Goal: Task Accomplishment & Management: Complete application form

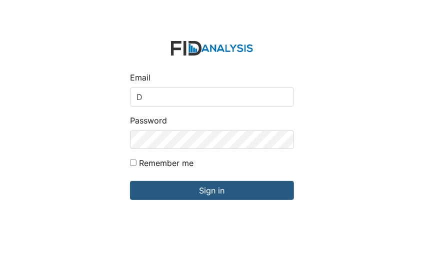
type input "[EMAIL_ADDRESS][DOMAIN_NAME]"
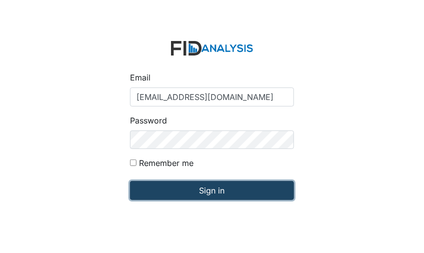
click at [177, 189] on input "Sign in" at bounding box center [212, 190] width 164 height 19
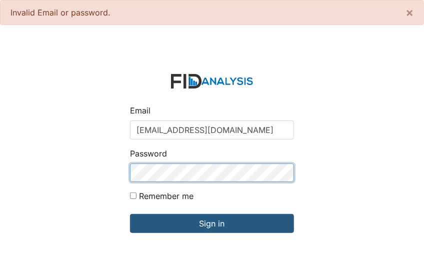
click at [130, 214] on input "Sign in" at bounding box center [212, 223] width 164 height 19
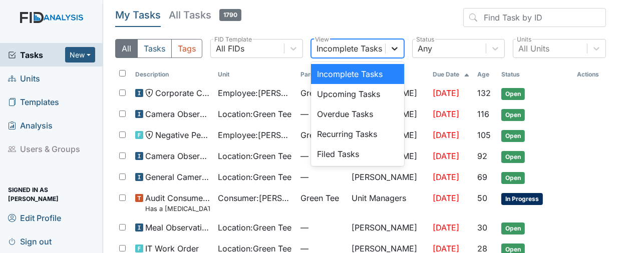
click at [389, 49] on icon at bounding box center [394, 49] width 10 height 10
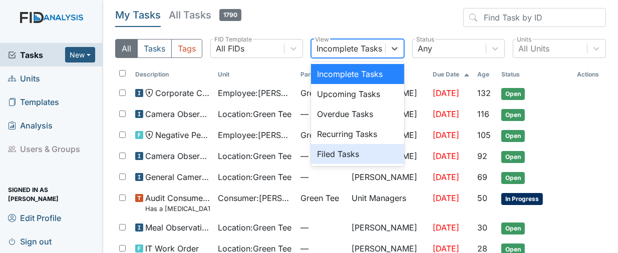
click at [339, 155] on div "Filed Tasks" at bounding box center [357, 154] width 93 height 20
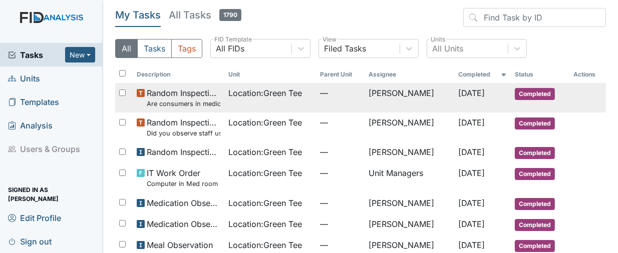
click at [424, 92] on span "Completed" at bounding box center [535, 94] width 40 height 12
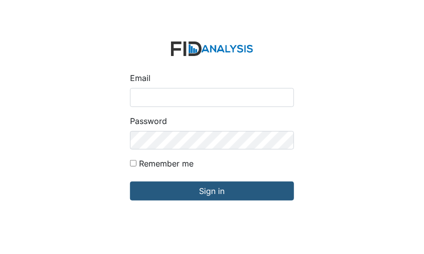
click at [137, 100] on input "Email" at bounding box center [212, 97] width 164 height 19
type input "[EMAIL_ADDRESS][DOMAIN_NAME]"
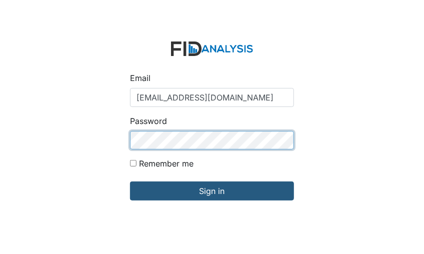
click at [130, 182] on input "Sign in" at bounding box center [212, 191] width 164 height 19
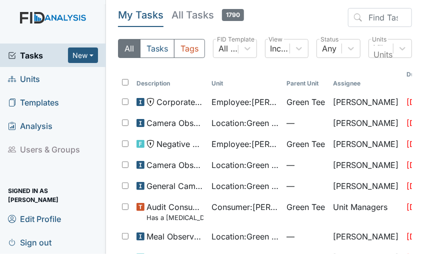
click at [411, 33] on main "My Tasks All Tasks 1790 All Tasks Tags All FIDs FID Template Incomplete Tasks V…" at bounding box center [265, 127] width 318 height 254
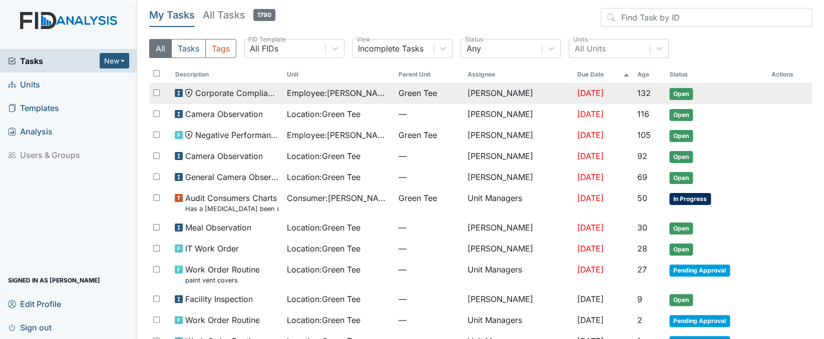
drag, startPoint x: 342, startPoint y: 1, endPoint x: 523, endPoint y: 86, distance: 199.9
click at [424, 86] on td "Deborah Lucky" at bounding box center [518, 93] width 110 height 21
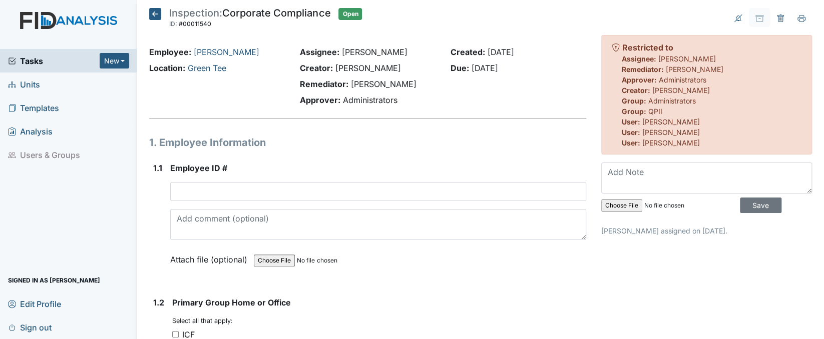
click at [153, 11] on icon at bounding box center [155, 14] width 12 height 12
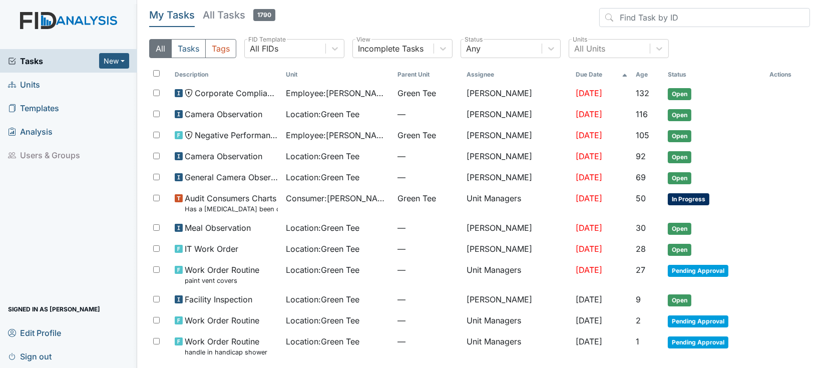
click at [68, 83] on link "Units" at bounding box center [68, 85] width 137 height 24
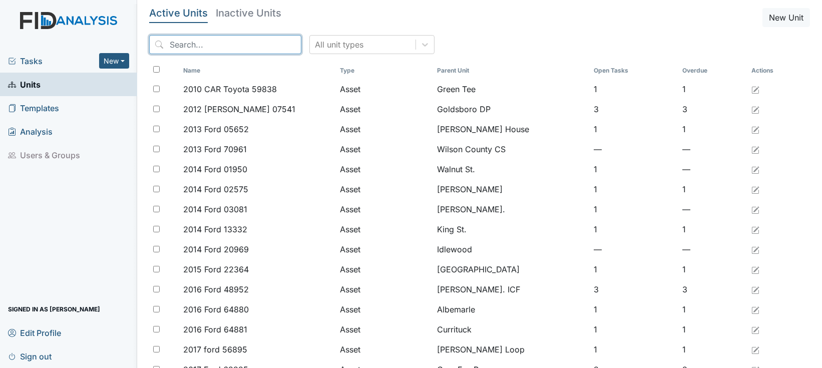
click at [191, 42] on input "search" at bounding box center [225, 44] width 152 height 19
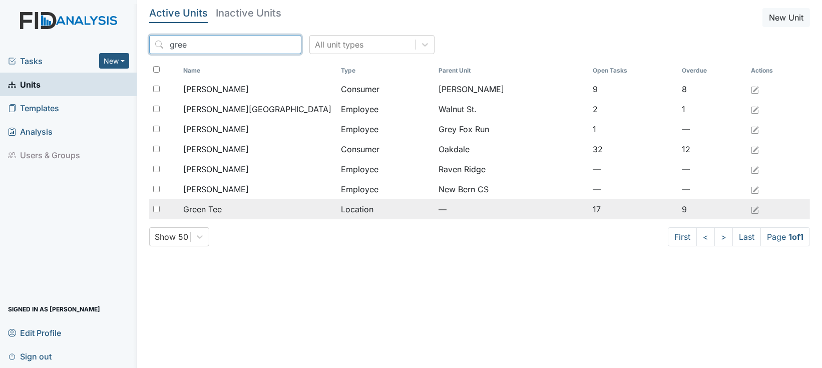
type input "gree"
click at [156, 209] on input "checkbox" at bounding box center [156, 209] width 7 height 7
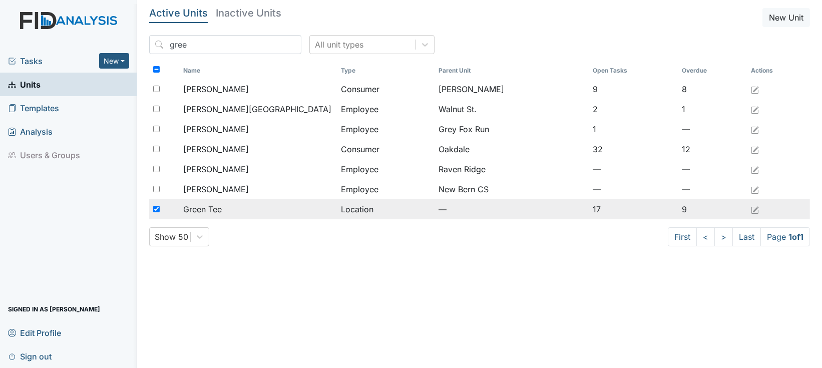
checkbox input "true"
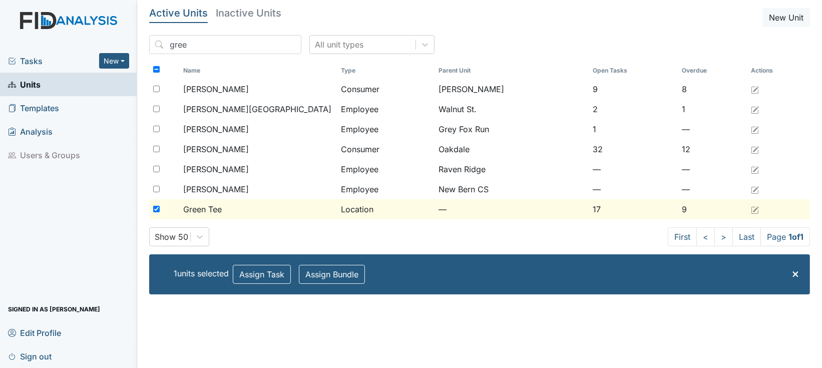
click at [187, 209] on span "Green Tee" at bounding box center [202, 209] width 39 height 12
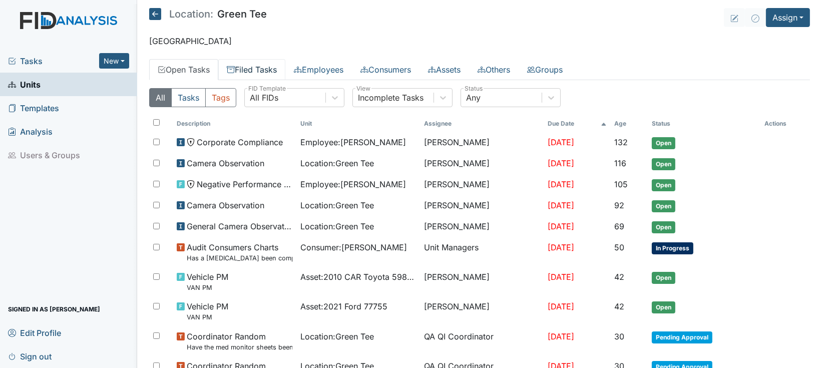
click at [259, 72] on link "Filed Tasks" at bounding box center [251, 69] width 67 height 21
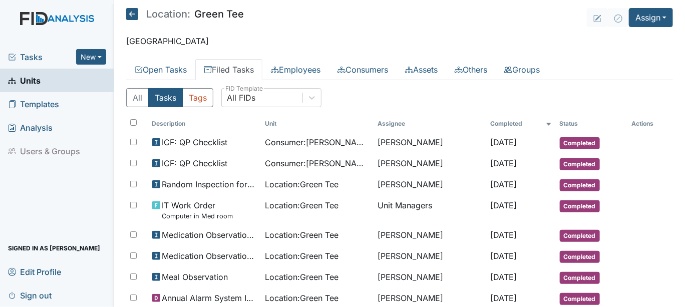
drag, startPoint x: 636, startPoint y: 1, endPoint x: 420, endPoint y: 45, distance: 220.8
click at [420, 45] on p "Halifax" at bounding box center [399, 41] width 547 height 12
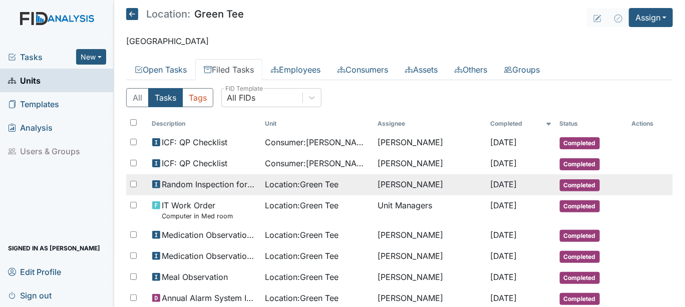
click at [568, 181] on span "Completed" at bounding box center [580, 185] width 40 height 12
click at [567, 183] on span "Completed" at bounding box center [580, 185] width 40 height 12
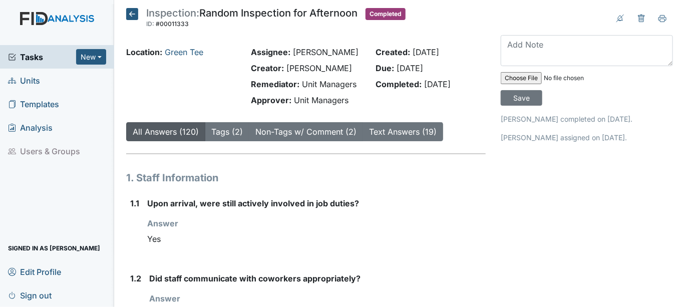
click at [134, 13] on icon at bounding box center [132, 14] width 12 height 12
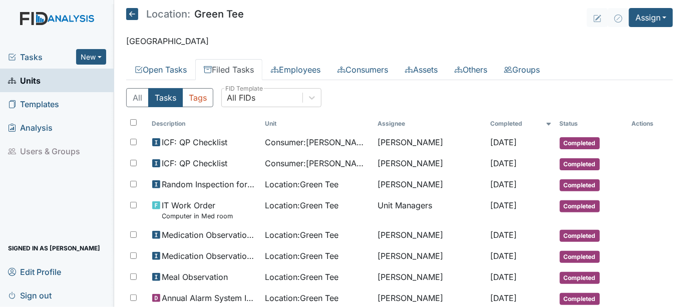
click at [42, 78] on link "Units" at bounding box center [57, 81] width 114 height 24
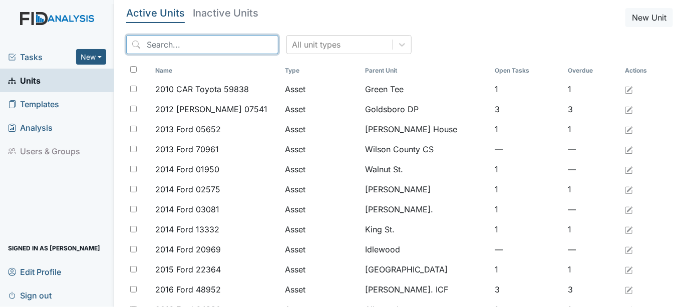
click at [164, 45] on input "search" at bounding box center [202, 44] width 152 height 19
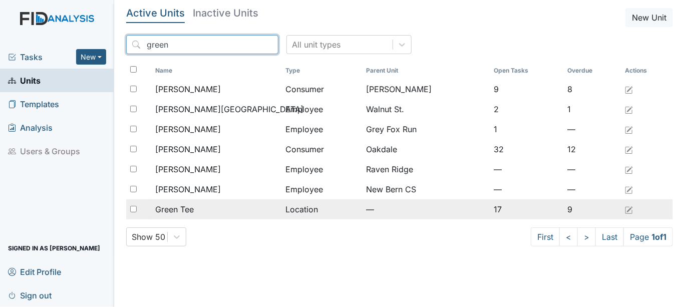
type input "green"
click at [133, 208] on input "checkbox" at bounding box center [133, 209] width 7 height 7
checkbox input "true"
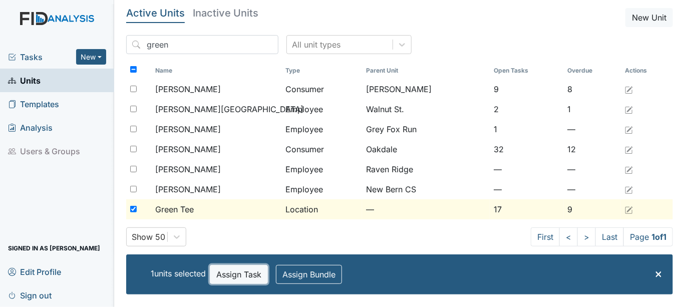
click at [262, 274] on button "Assign Task" at bounding box center [239, 274] width 58 height 19
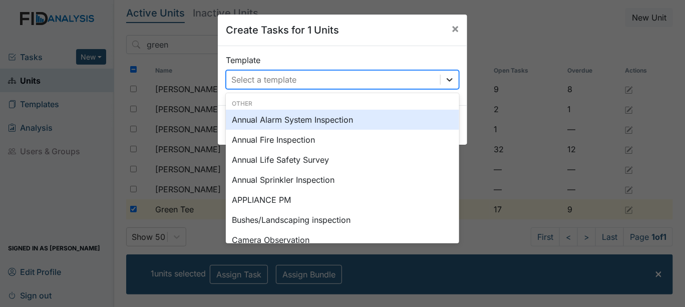
click at [444, 79] on icon at bounding box center [449, 80] width 10 height 10
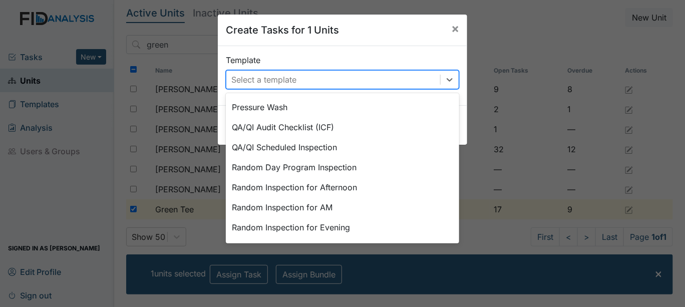
scroll to position [422, 0]
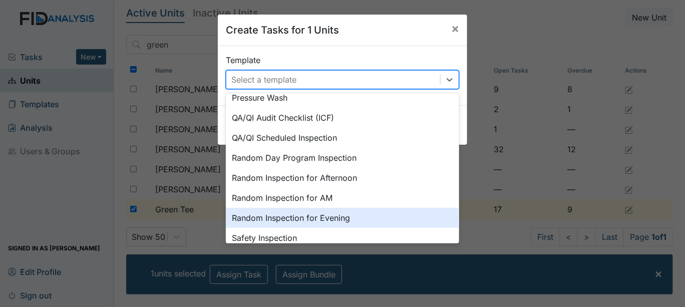
click at [310, 217] on div "Random Inspection for Evening" at bounding box center [342, 218] width 233 height 20
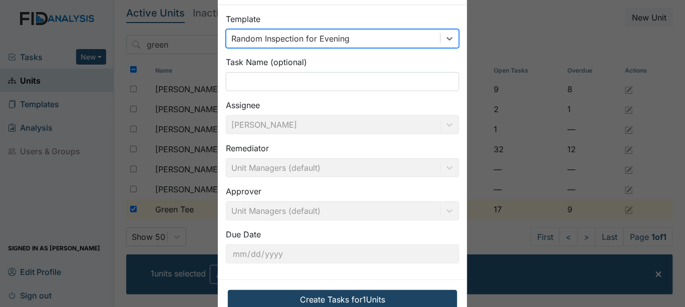
scroll to position [67, 0]
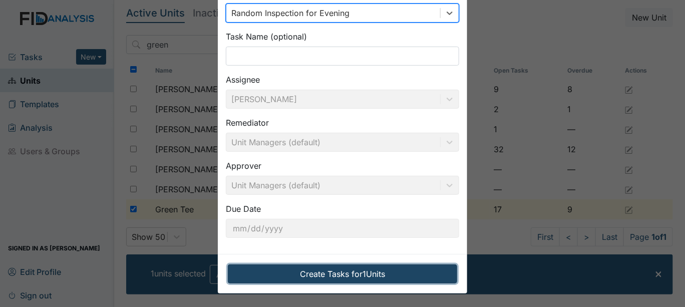
click at [386, 269] on button "Create Tasks for 1 Units" at bounding box center [342, 273] width 229 height 19
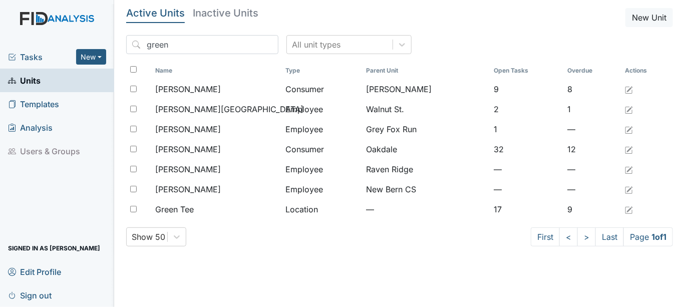
click at [25, 58] on span "Tasks" at bounding box center [42, 57] width 68 height 12
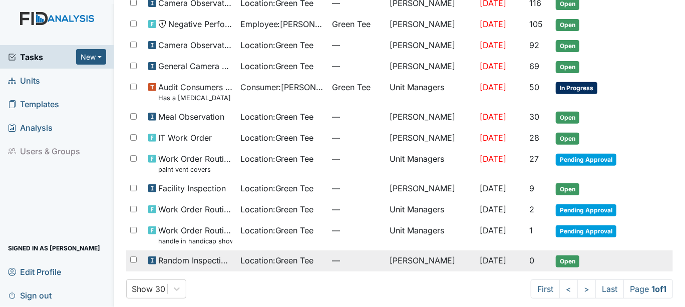
scroll to position [118, 0]
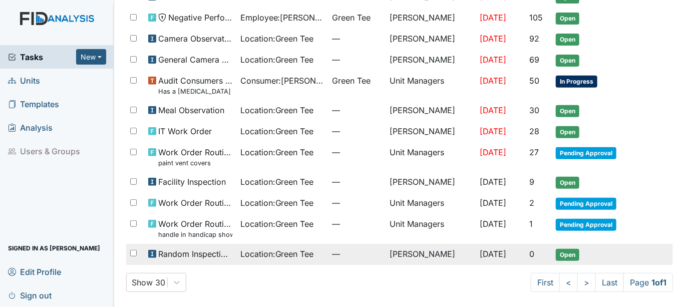
click at [559, 255] on span "Open" at bounding box center [568, 255] width 24 height 12
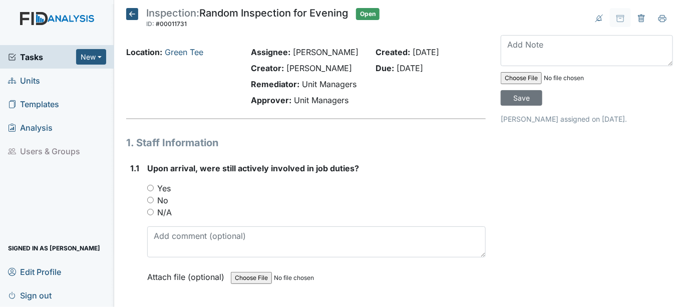
click at [150, 186] on input "Yes" at bounding box center [150, 188] width 7 height 7
radio input "true"
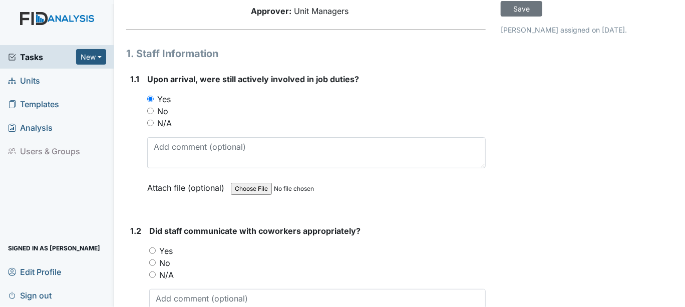
scroll to position [111, 0]
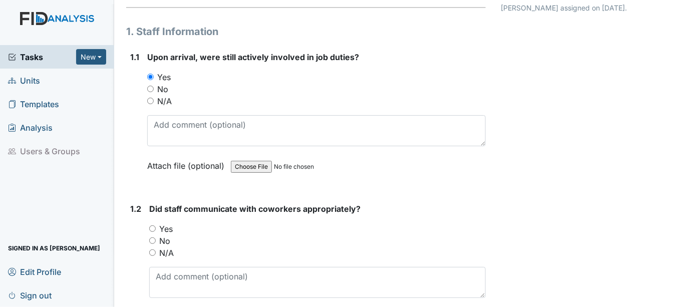
drag, startPoint x: 152, startPoint y: 227, endPoint x: 220, endPoint y: 227, distance: 68.6
click at [152, 227] on input "Yes" at bounding box center [152, 228] width 7 height 7
radio input "true"
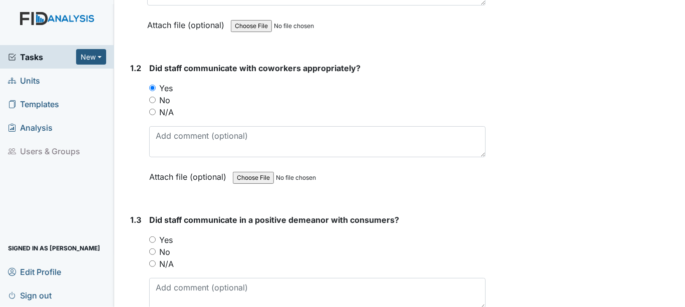
scroll to position [278, 0]
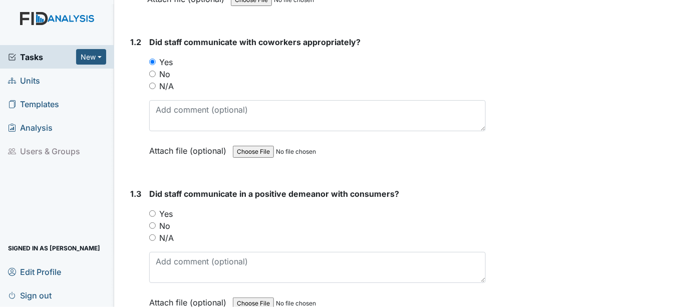
click at [153, 211] on input "Yes" at bounding box center [152, 213] width 7 height 7
radio input "true"
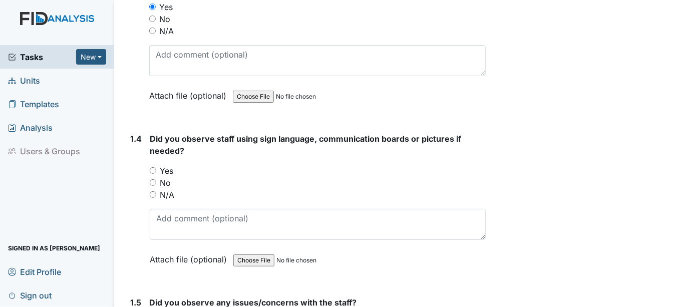
scroll to position [501, 0]
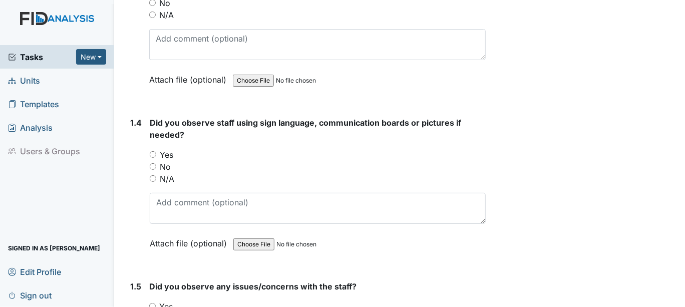
click at [153, 175] on input "N/A" at bounding box center [153, 178] width 7 height 7
radio input "true"
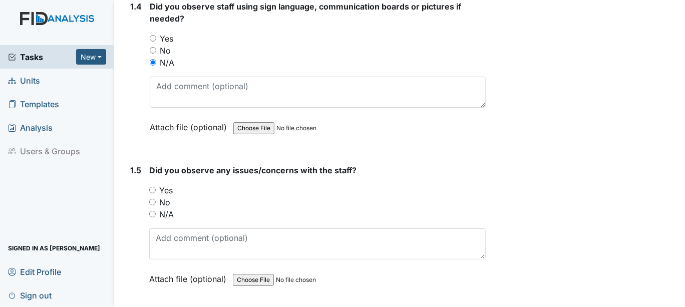
scroll to position [667, 0]
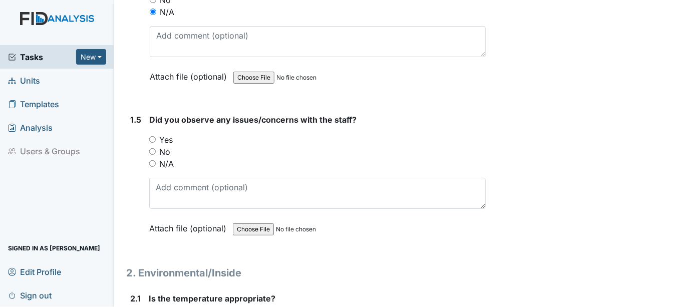
drag, startPoint x: 150, startPoint y: 148, endPoint x: 155, endPoint y: 152, distance: 6.7
click at [150, 149] on input "No" at bounding box center [152, 151] width 7 height 7
radio input "true"
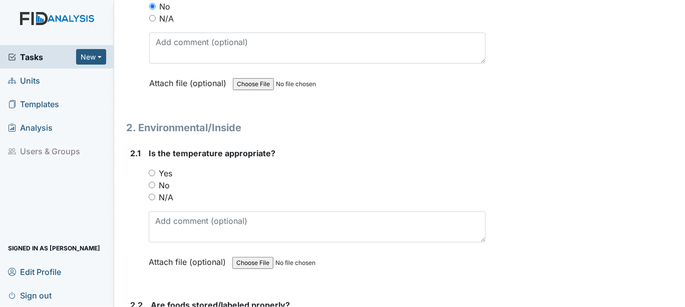
scroll to position [834, 0]
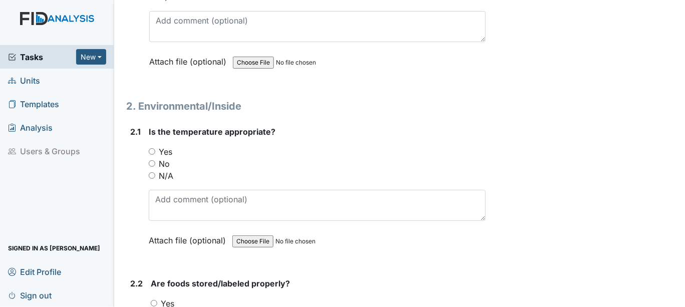
click at [152, 148] on input "Yes" at bounding box center [152, 151] width 7 height 7
radio input "true"
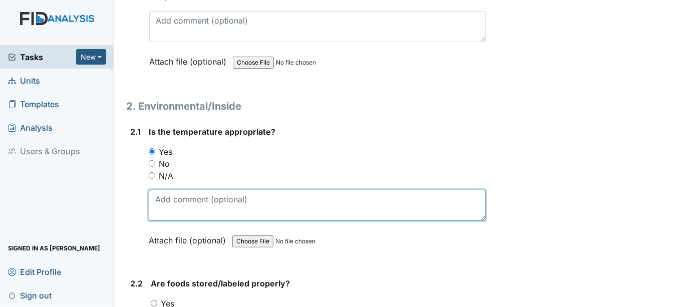
click at [175, 195] on textarea at bounding box center [317, 205] width 337 height 31
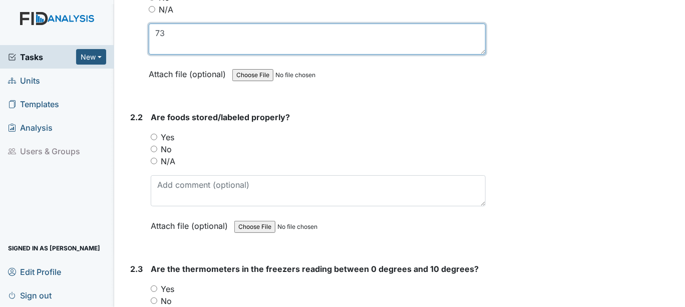
scroll to position [1001, 0]
type textarea "73"
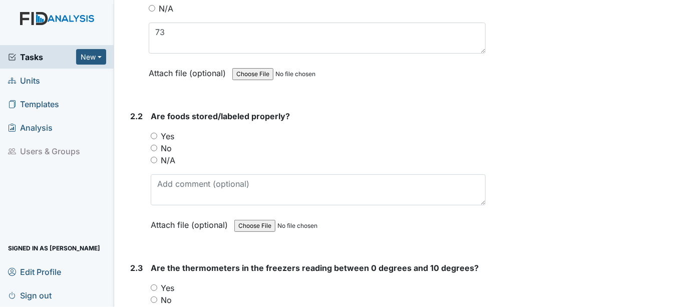
click at [152, 133] on input "Yes" at bounding box center [154, 136] width 7 height 7
radio input "true"
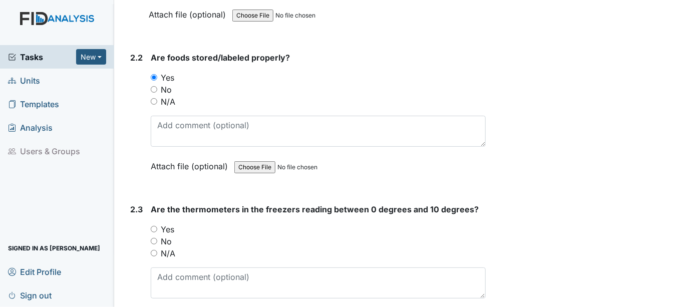
scroll to position [1168, 0]
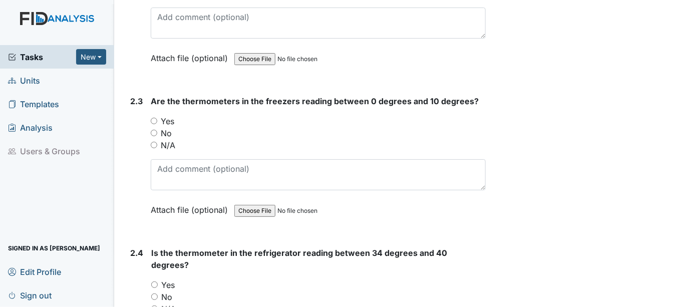
click at [154, 118] on input "Yes" at bounding box center [154, 121] width 7 height 7
radio input "true"
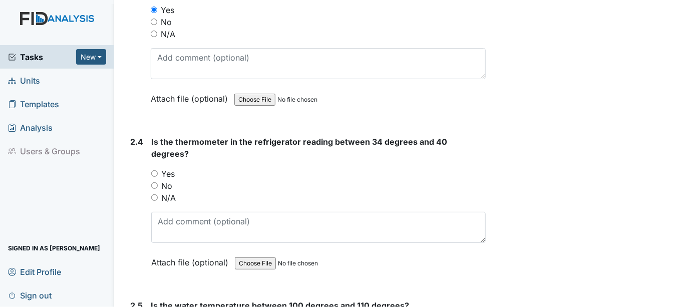
click at [154, 170] on input "Yes" at bounding box center [154, 173] width 7 height 7
radio input "true"
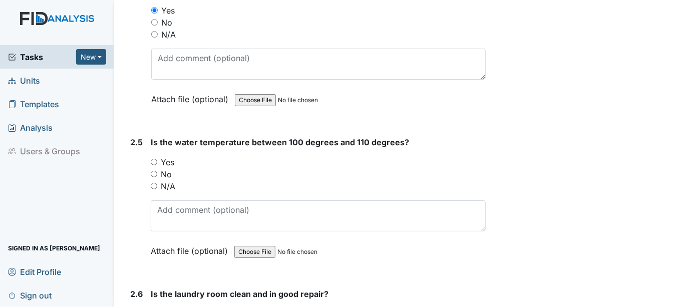
scroll to position [1446, 0]
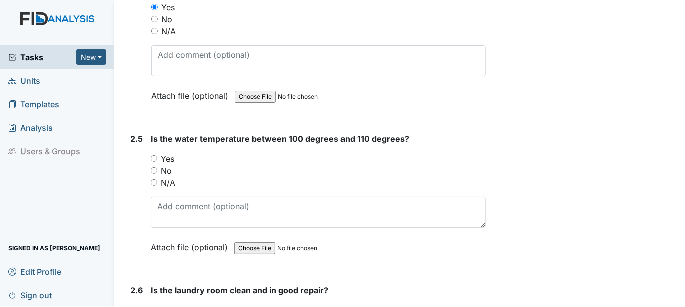
click at [153, 155] on input "Yes" at bounding box center [154, 158] width 7 height 7
radio input "true"
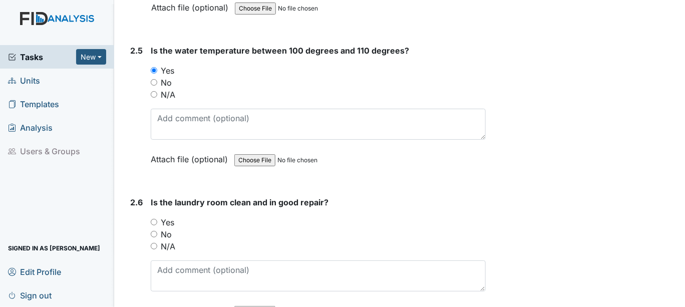
scroll to position [1502, 0]
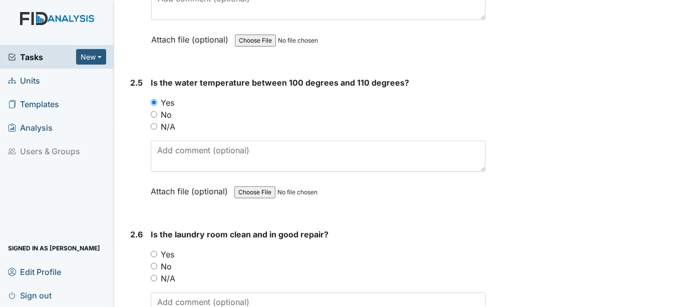
click at [155, 251] on input "Yes" at bounding box center [154, 254] width 7 height 7
radio input "true"
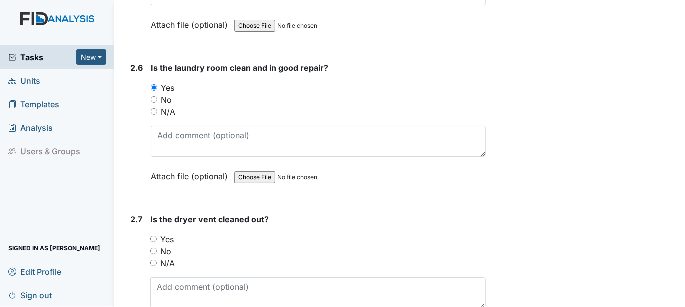
scroll to position [1690, 0]
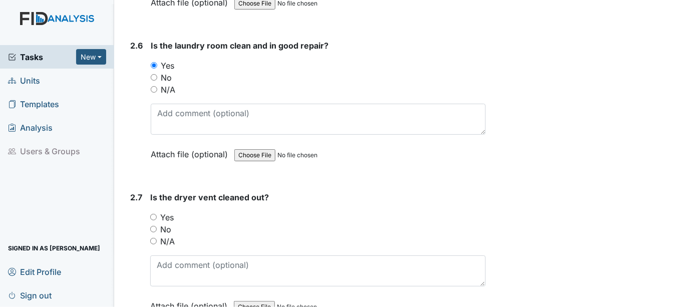
click at [152, 226] on input "No" at bounding box center [153, 229] width 7 height 7
radio input "true"
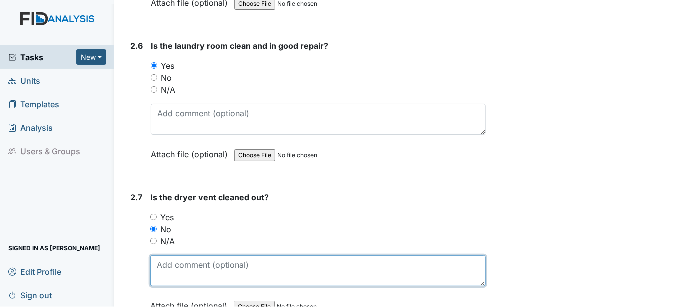
click at [161, 255] on textarea at bounding box center [317, 270] width 335 height 31
click at [159, 255] on textarea "Discussed w" at bounding box center [317, 270] width 335 height 31
click at [204, 255] on textarea "Discussed w" at bounding box center [317, 270] width 335 height 31
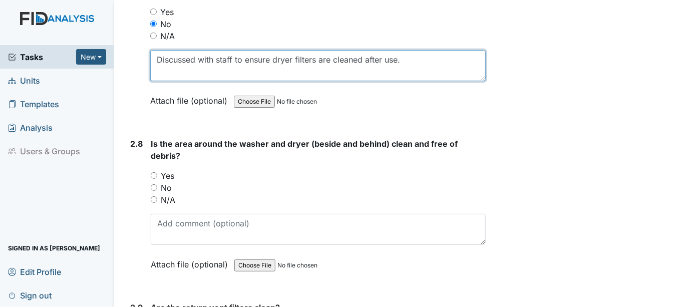
scroll to position [1913, 0]
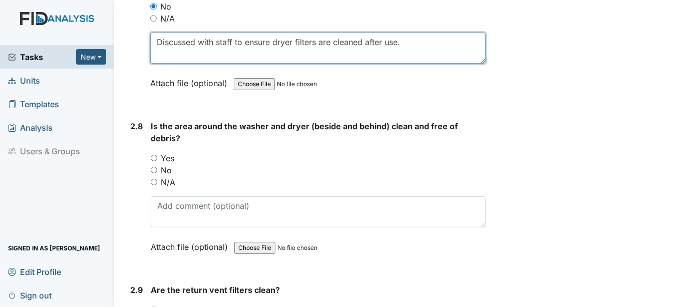
type textarea "Discussed with staff to ensure dryer filters are cleaned after use."
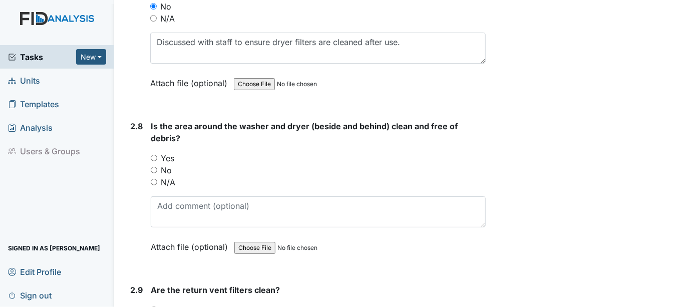
click at [151, 155] on input "Yes" at bounding box center [154, 158] width 7 height 7
radio input "true"
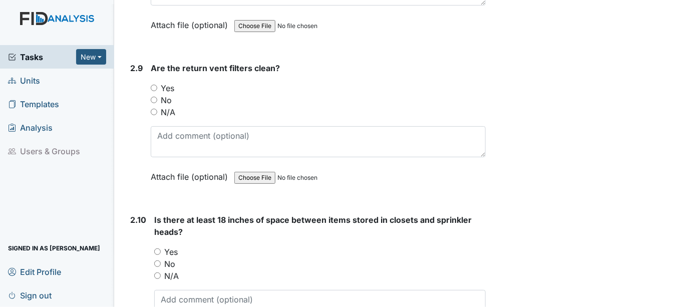
scroll to position [2135, 0]
click at [155, 84] on input "Yes" at bounding box center [154, 87] width 7 height 7
radio input "true"
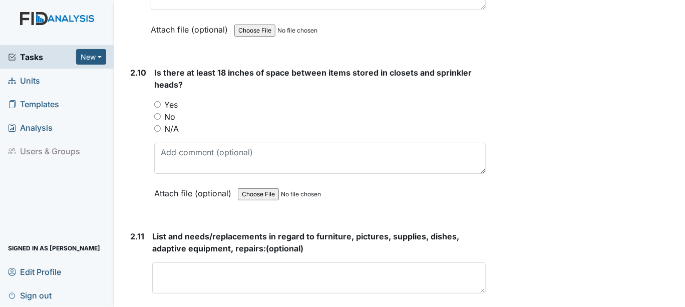
scroll to position [2302, 0]
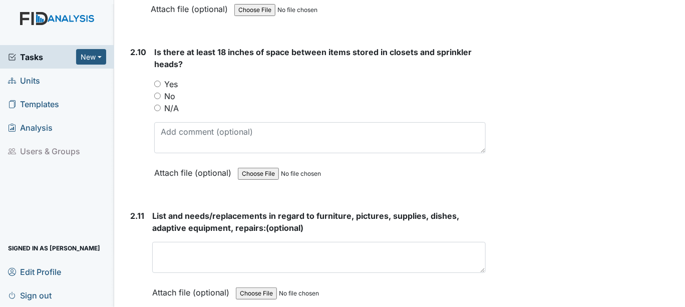
click at [158, 81] on input "Yes" at bounding box center [157, 84] width 7 height 7
radio input "true"
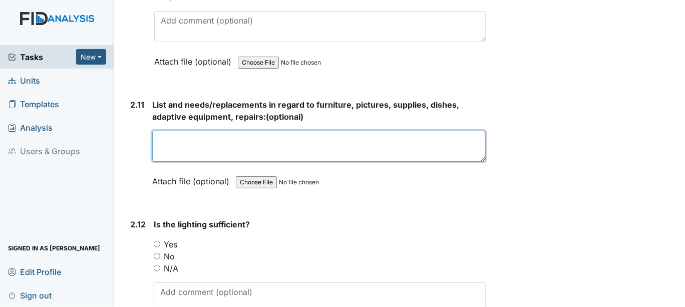
click at [182, 131] on textarea at bounding box center [318, 146] width 333 height 31
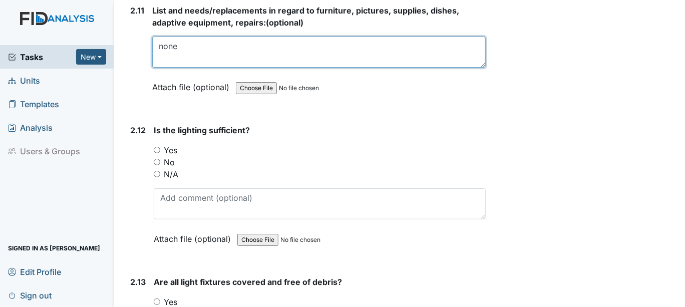
scroll to position [2525, 0]
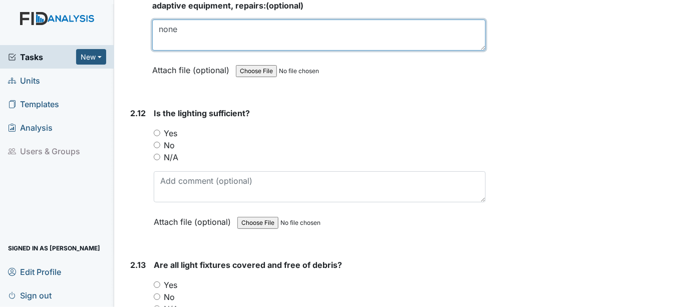
type textarea "none"
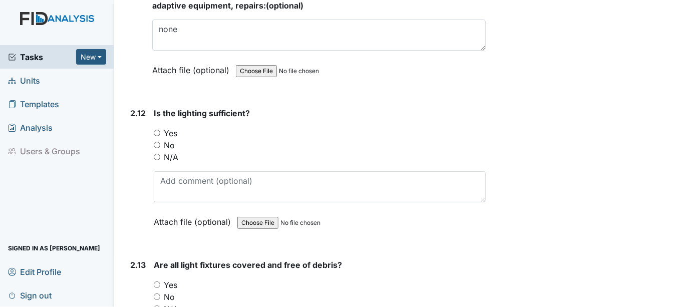
click at [154, 130] on input "Yes" at bounding box center [157, 133] width 7 height 7
radio input "true"
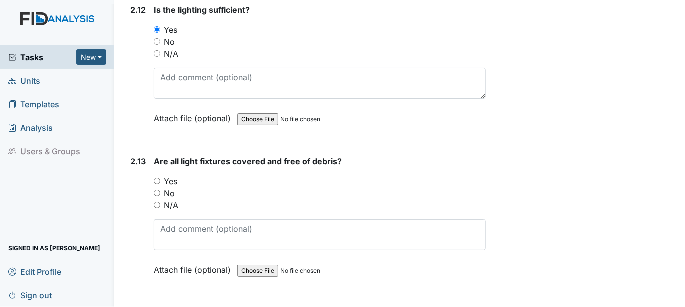
scroll to position [2636, 0]
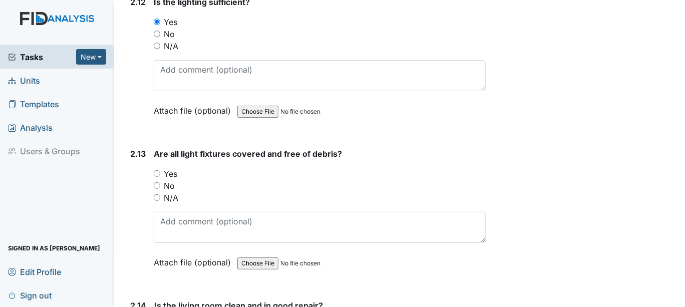
click at [155, 170] on input "Yes" at bounding box center [157, 173] width 7 height 7
radio input "true"
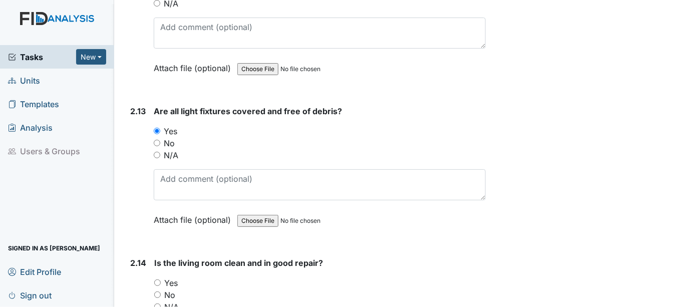
scroll to position [2803, 0]
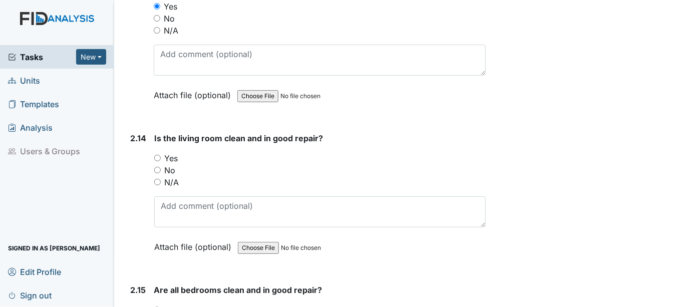
click at [157, 155] on input "Yes" at bounding box center [157, 158] width 7 height 7
radio input "true"
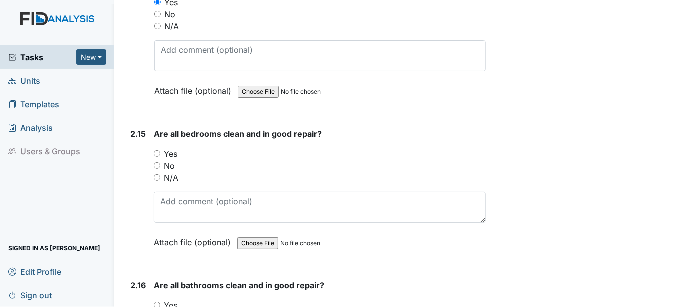
scroll to position [2970, 0]
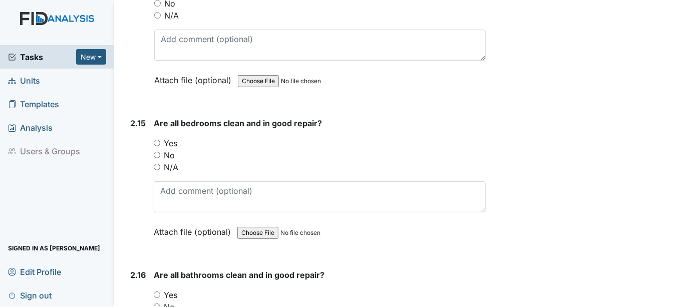
click at [158, 140] on input "Yes" at bounding box center [157, 143] width 7 height 7
radio input "true"
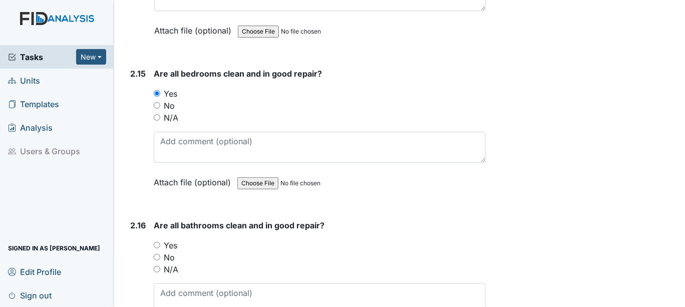
scroll to position [3136, 0]
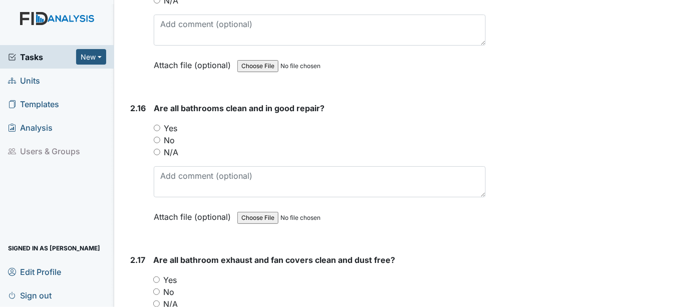
click at [156, 125] on input "Yes" at bounding box center [157, 128] width 7 height 7
radio input "true"
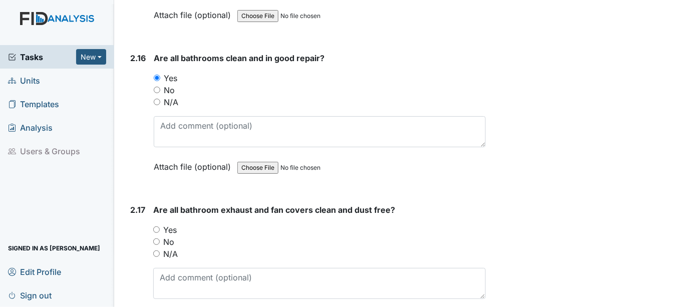
scroll to position [3303, 0]
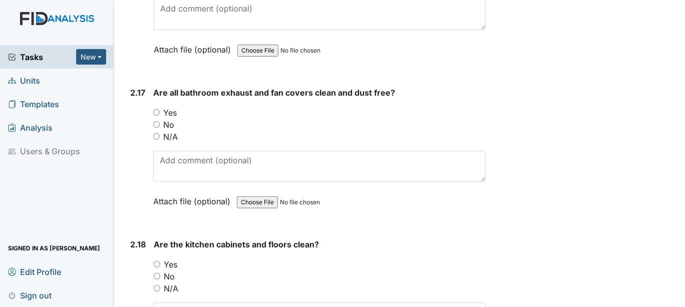
click at [155, 109] on input "Yes" at bounding box center [156, 112] width 7 height 7
radio input "true"
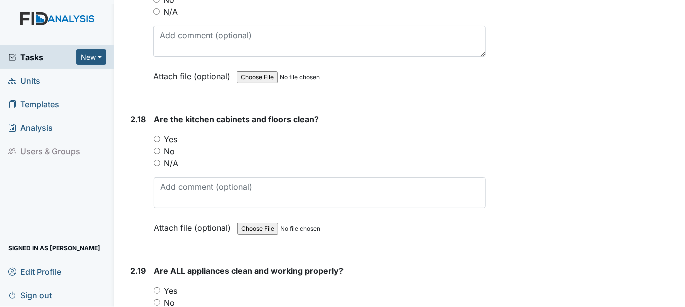
scroll to position [3470, 0]
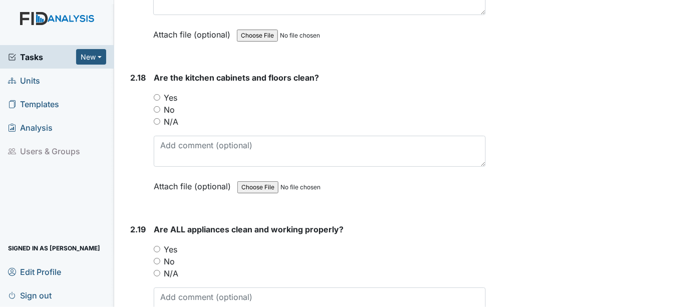
click at [156, 94] on input "Yes" at bounding box center [157, 97] width 7 height 7
radio input "true"
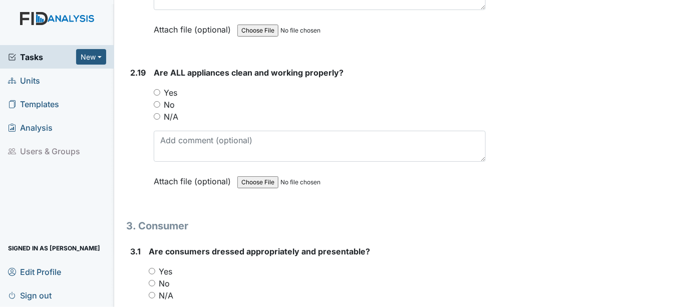
scroll to position [3637, 0]
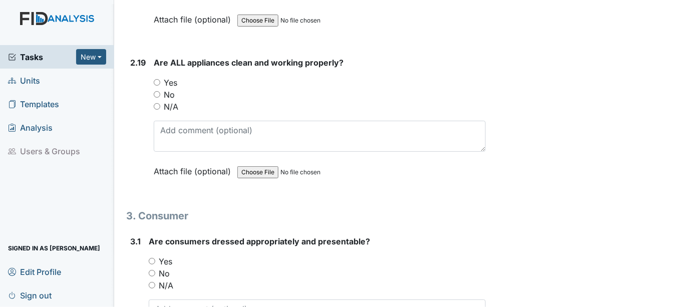
click at [158, 79] on input "Yes" at bounding box center [157, 82] width 7 height 7
radio input "true"
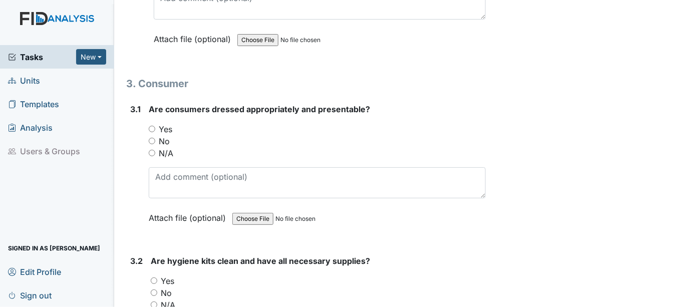
scroll to position [3804, 0]
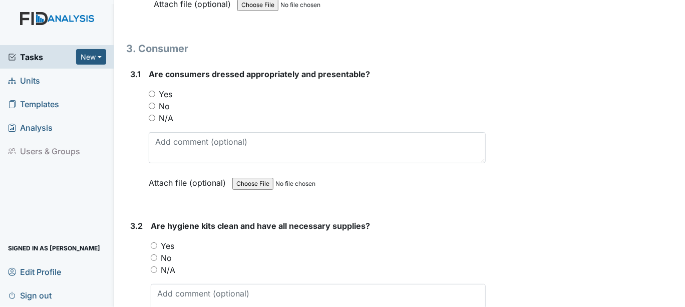
click at [150, 91] on input "Yes" at bounding box center [152, 94] width 7 height 7
radio input "true"
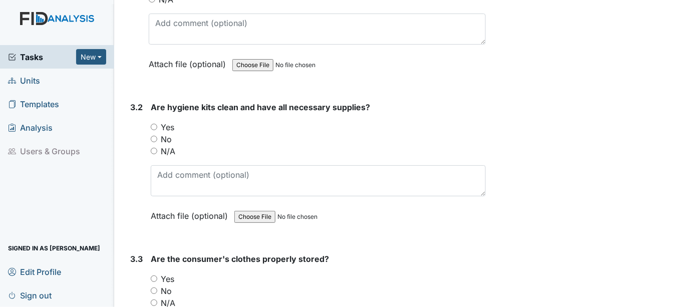
scroll to position [3915, 0]
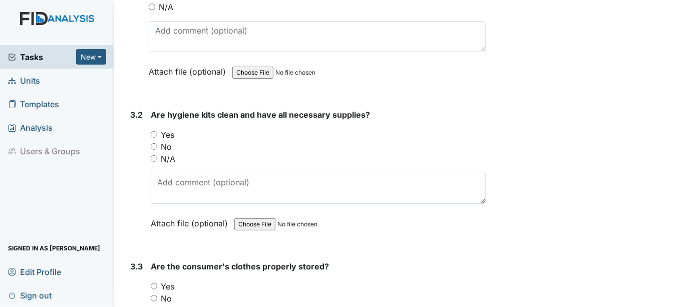
click at [154, 131] on input "Yes" at bounding box center [154, 134] width 7 height 7
radio input "true"
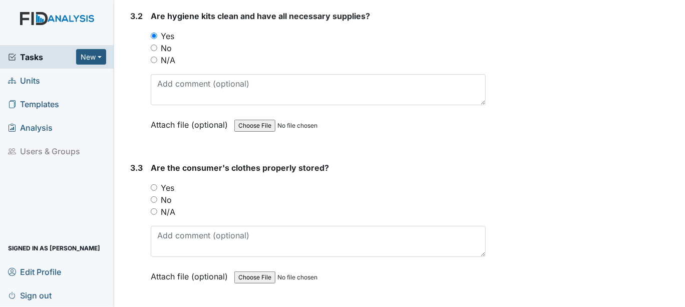
scroll to position [4026, 0]
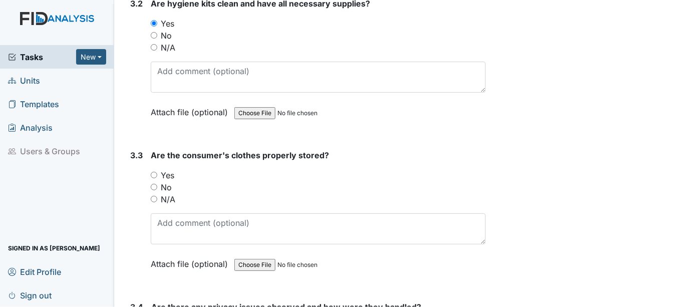
click at [155, 172] on input "Yes" at bounding box center [154, 175] width 7 height 7
radio input "true"
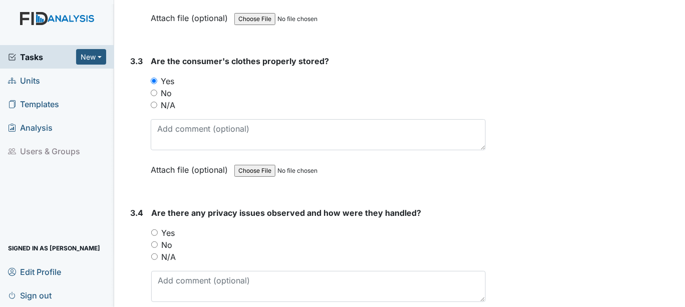
scroll to position [4137, 0]
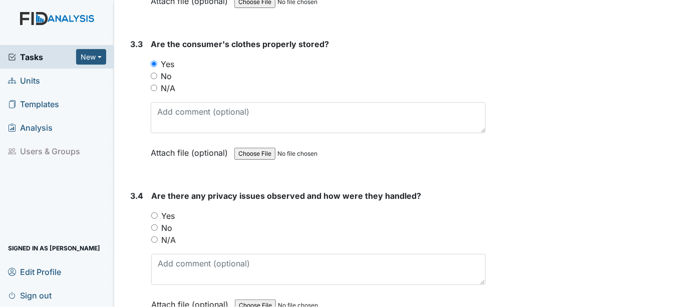
click at [153, 212] on input "Yes" at bounding box center [154, 215] width 7 height 7
radio input "true"
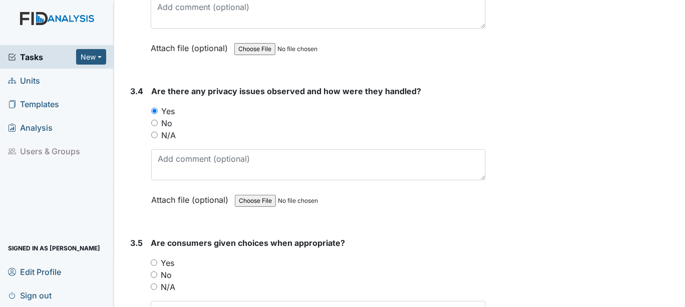
scroll to position [4248, 0]
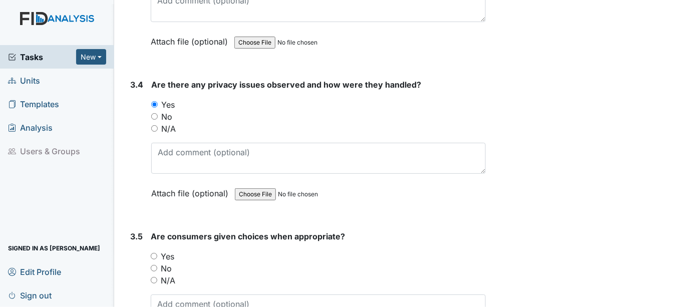
click at [152, 253] on input "Yes" at bounding box center [154, 256] width 7 height 7
radio input "true"
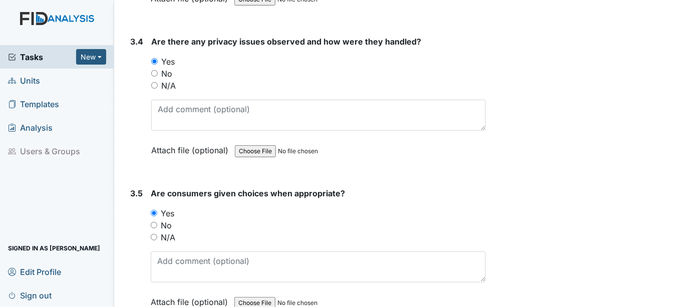
scroll to position [4416, 0]
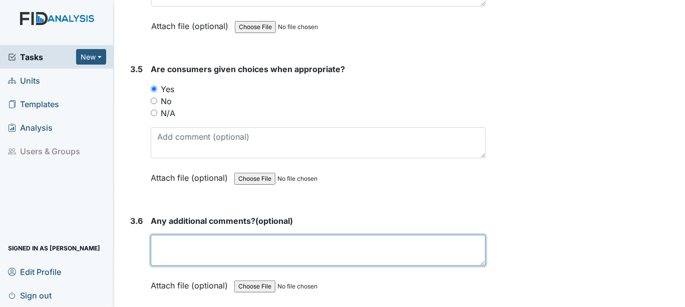
click at [170, 235] on textarea at bounding box center [318, 250] width 335 height 31
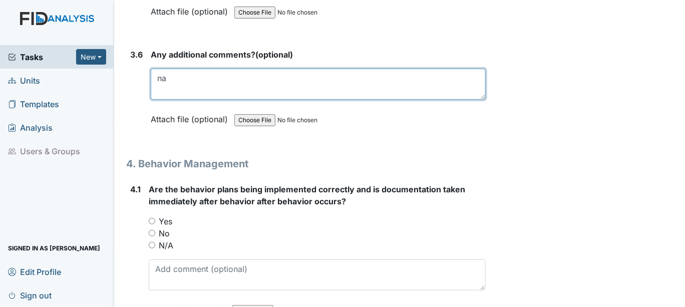
scroll to position [4582, 0]
type textarea "na"
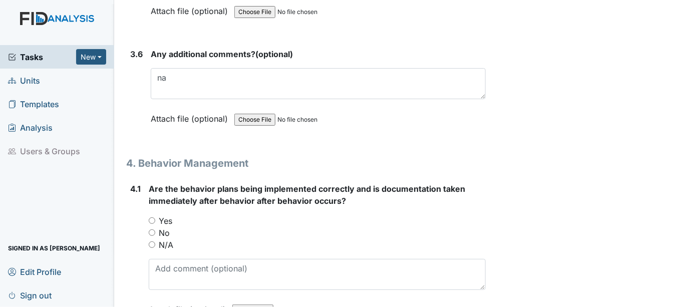
click at [152, 217] on input "Yes" at bounding box center [152, 220] width 7 height 7
radio input "true"
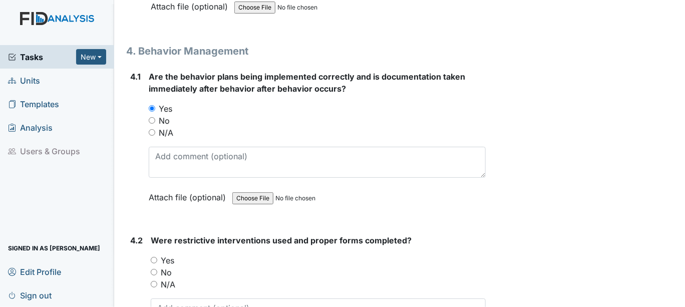
scroll to position [4749, 0]
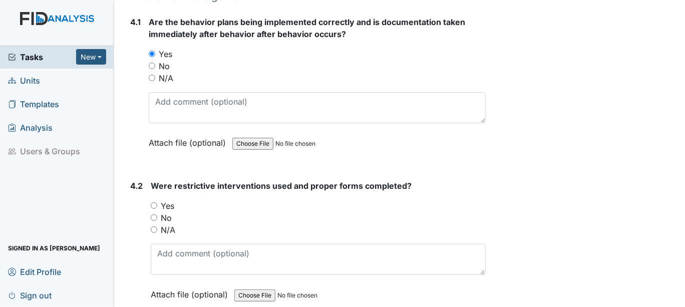
click at [152, 226] on input "N/A" at bounding box center [154, 229] width 7 height 7
radio input "true"
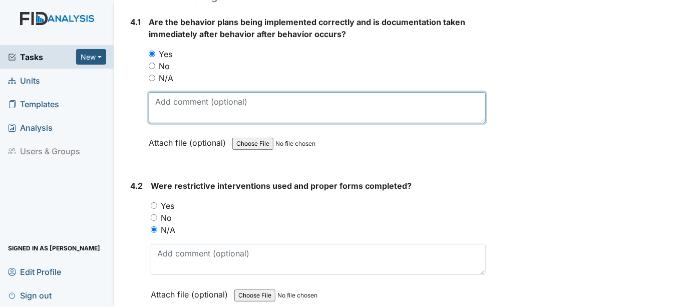
click at [165, 92] on textarea at bounding box center [317, 107] width 337 height 31
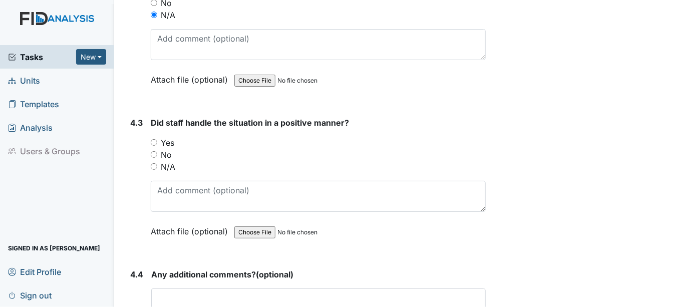
scroll to position [4972, 0]
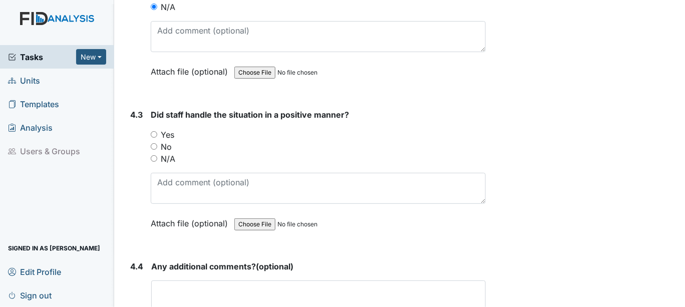
type textarea "redirect consumers"
click at [153, 131] on input "Yes" at bounding box center [154, 134] width 7 height 7
radio input "true"
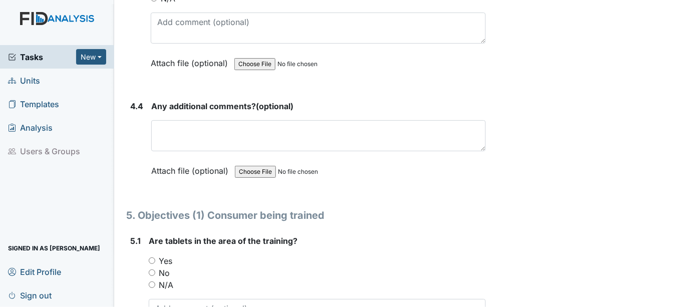
scroll to position [5138, 0]
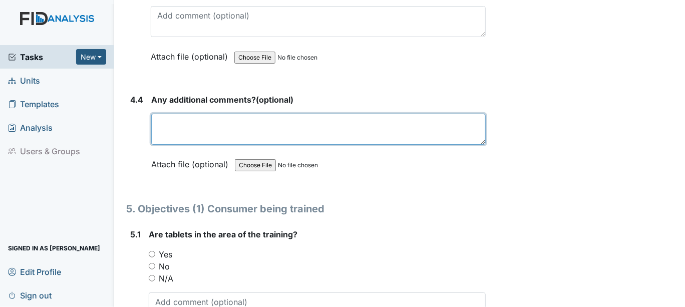
click at [168, 114] on textarea at bounding box center [318, 129] width 334 height 31
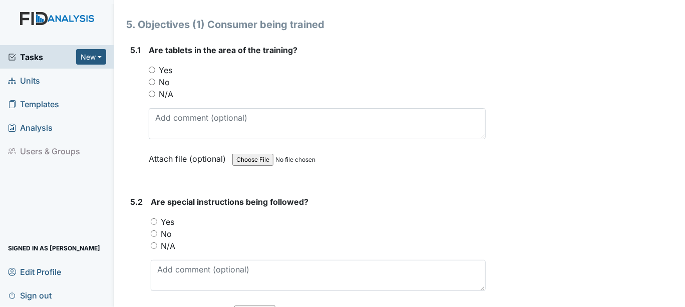
scroll to position [5306, 0]
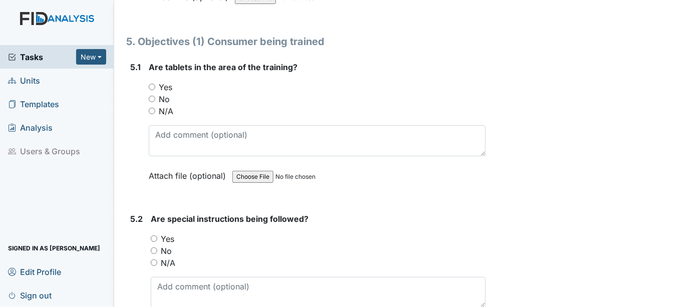
type textarea "na"
click at [150, 84] on input "Yes" at bounding box center [152, 87] width 7 height 7
radio input "true"
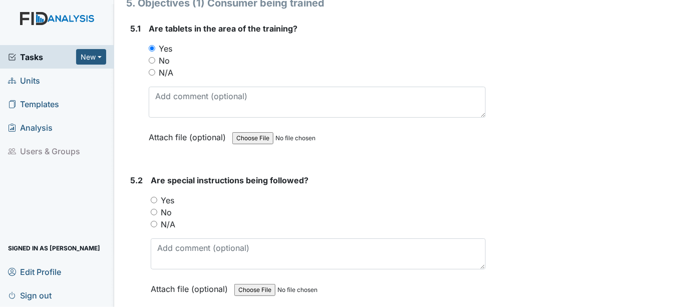
scroll to position [5361, 0]
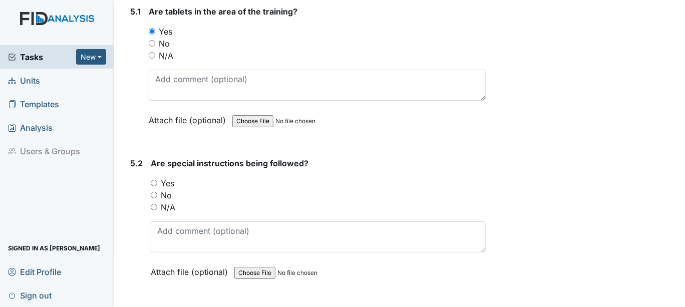
drag, startPoint x: 152, startPoint y: 149, endPoint x: 169, endPoint y: 149, distance: 17.0
click at [153, 180] on input "Yes" at bounding box center [154, 183] width 7 height 7
radio input "true"
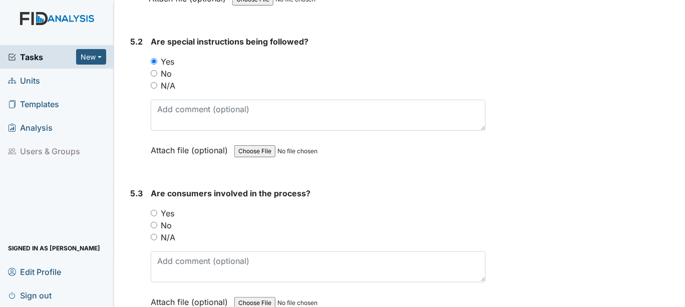
scroll to position [5528, 0]
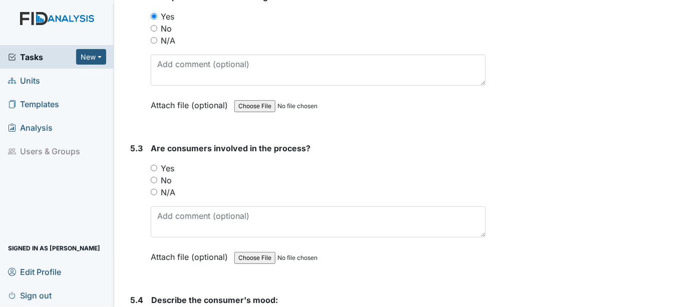
click at [153, 165] on input "Yes" at bounding box center [154, 168] width 7 height 7
radio input "true"
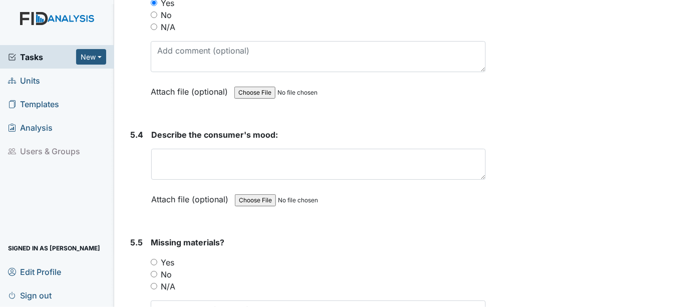
scroll to position [5694, 0]
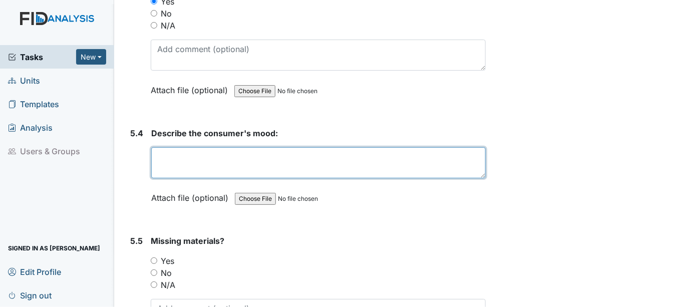
click at [167, 147] on textarea at bounding box center [318, 162] width 334 height 31
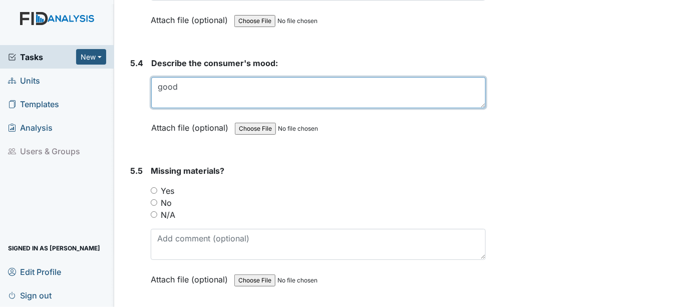
scroll to position [5862, 0]
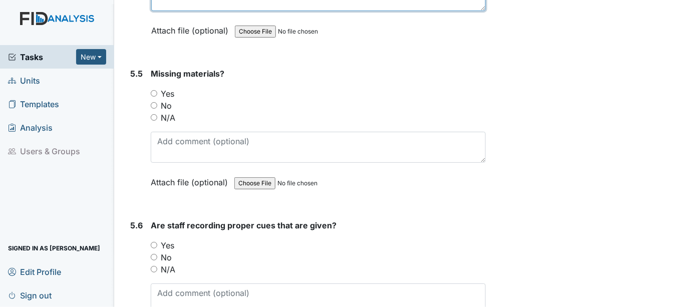
type textarea "good"
click at [155, 102] on input "No" at bounding box center [154, 105] width 7 height 7
radio input "true"
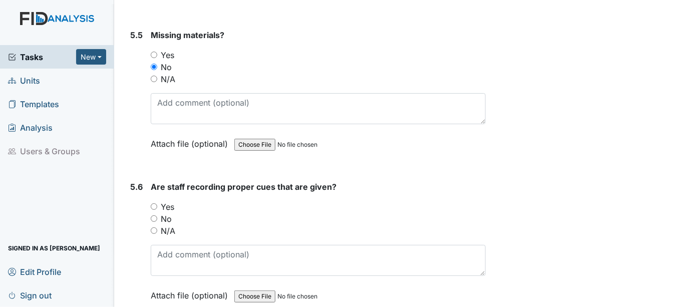
scroll to position [5917, 0]
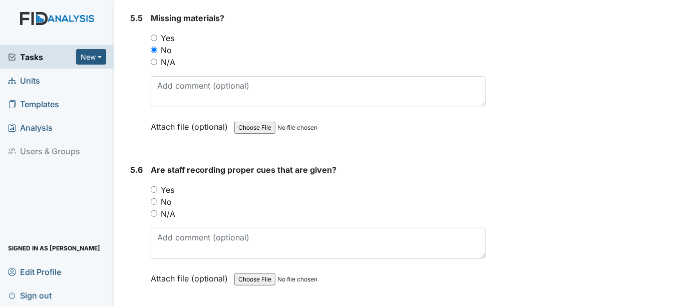
click at [152, 186] on input "Yes" at bounding box center [154, 189] width 7 height 7
radio input "true"
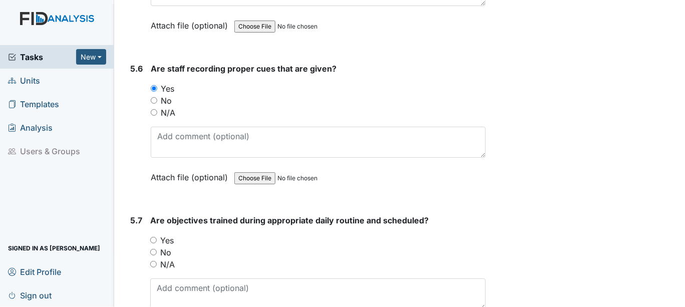
scroll to position [6028, 0]
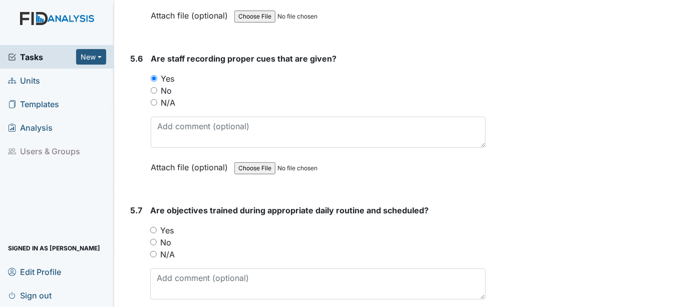
drag, startPoint x: 152, startPoint y: 192, endPoint x: 211, endPoint y: 190, distance: 59.1
click at [152, 227] on input "Yes" at bounding box center [153, 230] width 7 height 7
radio input "true"
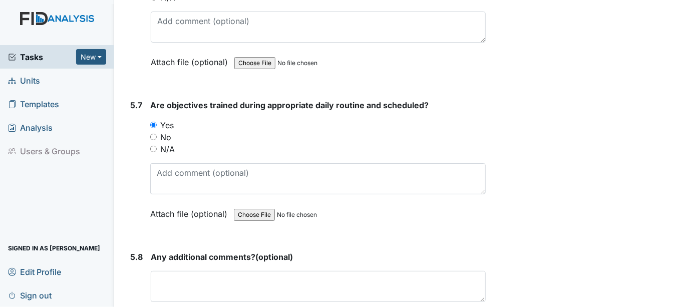
scroll to position [6139, 0]
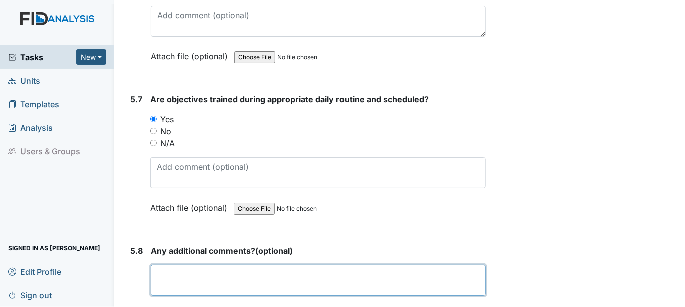
click at [170, 265] on textarea at bounding box center [318, 280] width 335 height 31
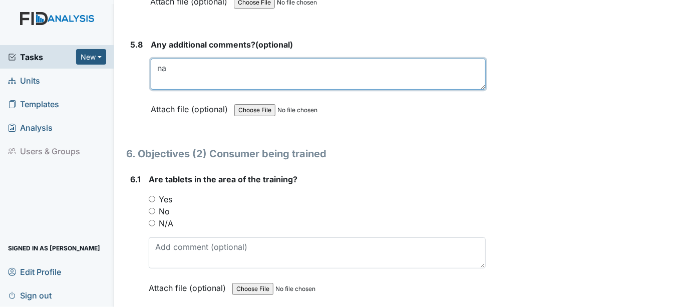
scroll to position [6362, 0]
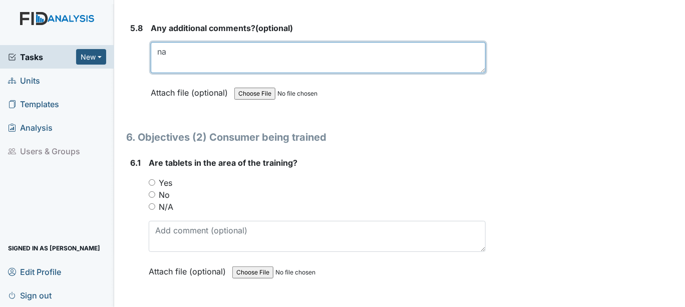
type textarea "na"
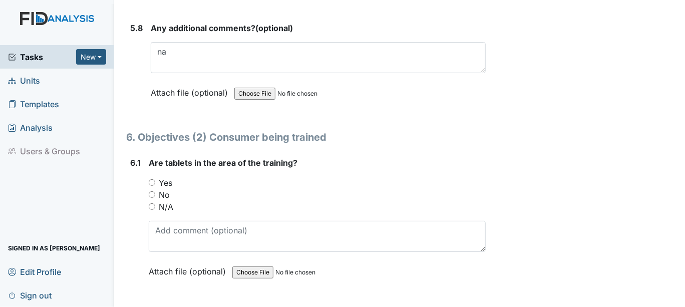
drag, startPoint x: 152, startPoint y: 168, endPoint x: 169, endPoint y: 169, distance: 17.5
click at [153, 203] on input "N/A" at bounding box center [152, 206] width 7 height 7
radio input "true"
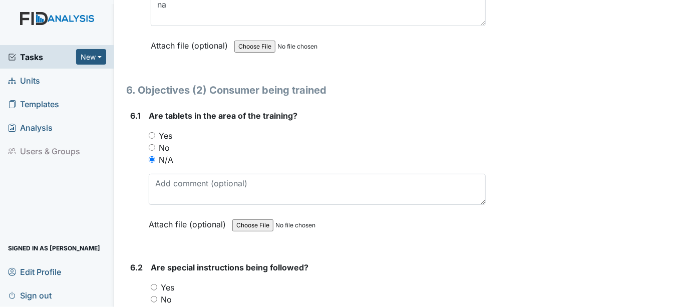
scroll to position [6473, 0]
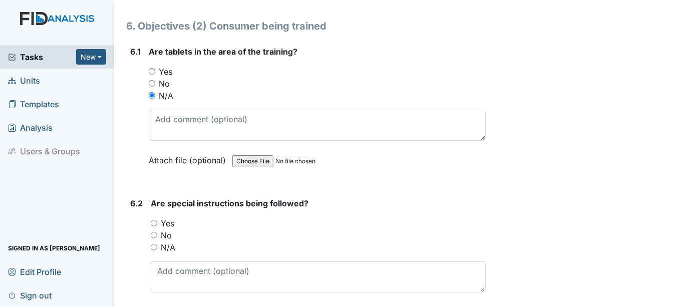
click at [153, 244] on input "N/A" at bounding box center [154, 247] width 7 height 7
radio input "true"
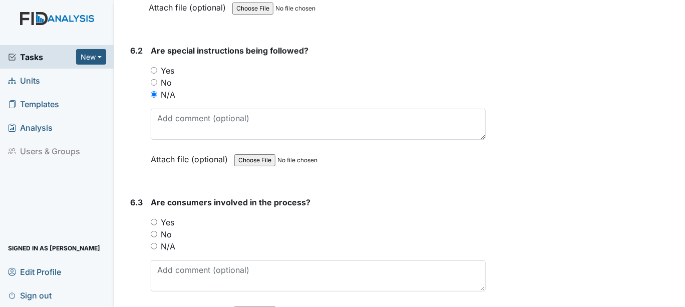
scroll to position [6640, 0]
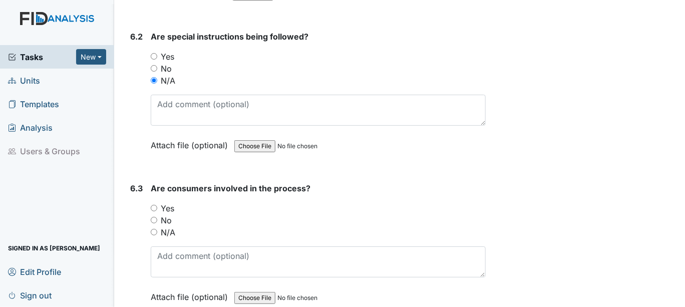
click at [155, 229] on input "N/A" at bounding box center [154, 232] width 7 height 7
radio input "true"
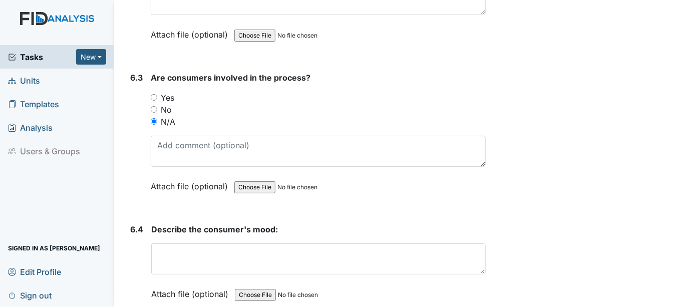
scroll to position [6751, 0]
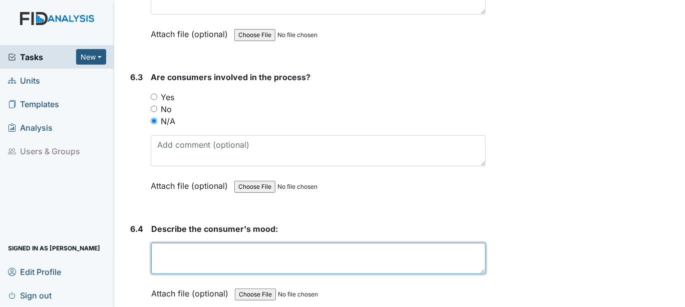
click at [157, 243] on textarea at bounding box center [318, 258] width 334 height 31
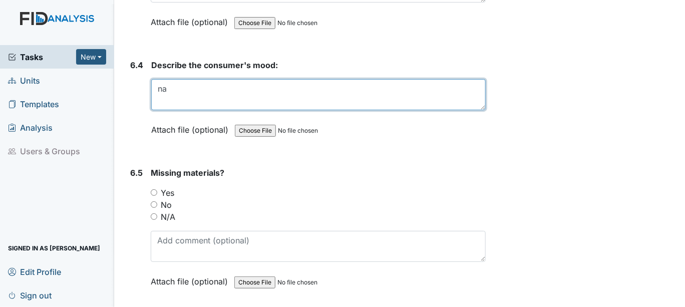
scroll to position [6918, 0]
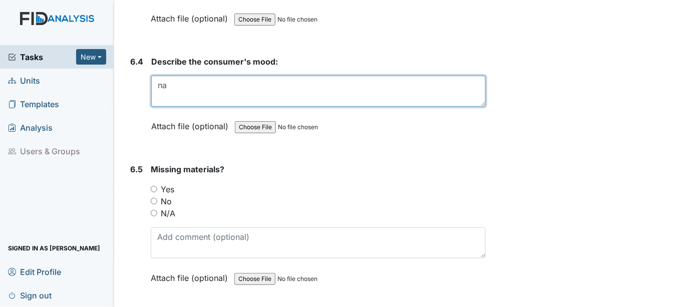
type textarea "na"
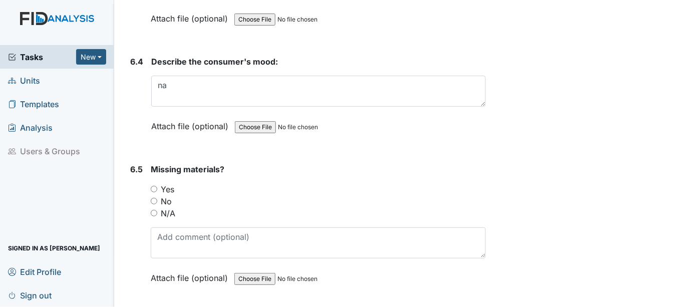
click at [154, 210] on input "N/A" at bounding box center [154, 213] width 7 height 7
radio input "true"
click at [152, 198] on input "No" at bounding box center [154, 201] width 7 height 7
radio input "true"
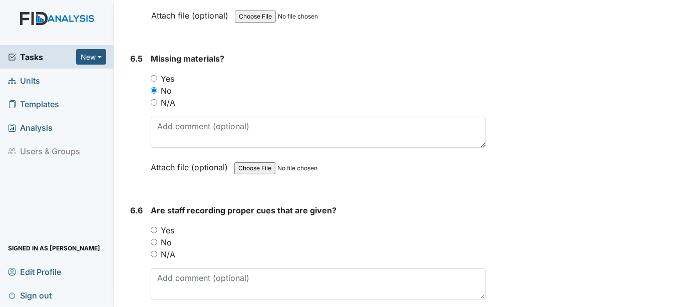
scroll to position [7029, 0]
drag, startPoint x: 154, startPoint y: 59, endPoint x: 160, endPoint y: 118, distance: 59.3
click at [154, 99] on input "N/A" at bounding box center [154, 102] width 7 height 7
radio input "true"
click at [153, 250] on input "N/A" at bounding box center [154, 253] width 7 height 7
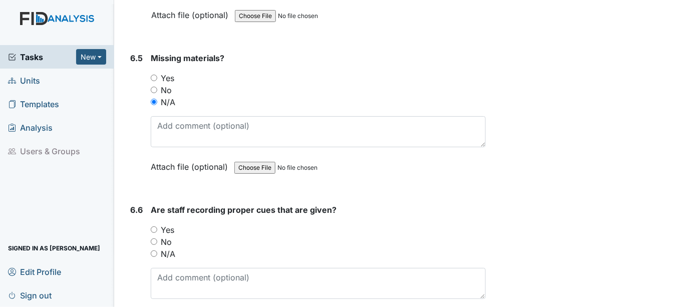
radio input "true"
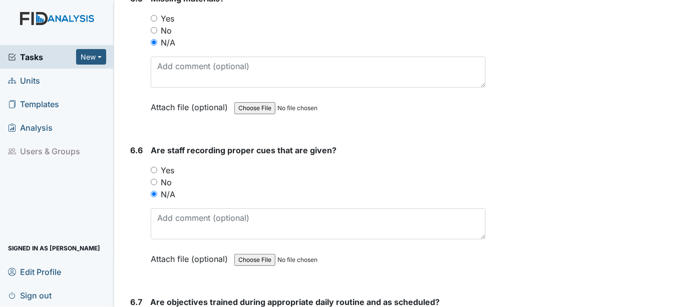
scroll to position [7196, 0]
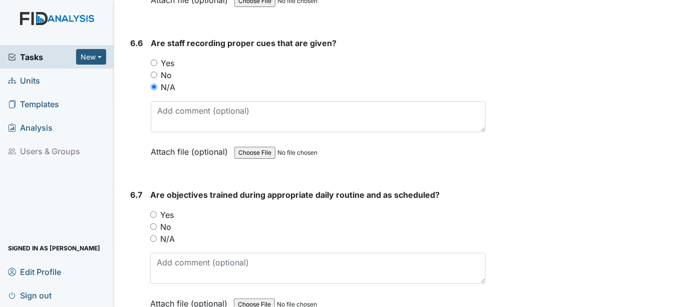
click at [152, 211] on input "Yes" at bounding box center [153, 214] width 7 height 7
radio input "true"
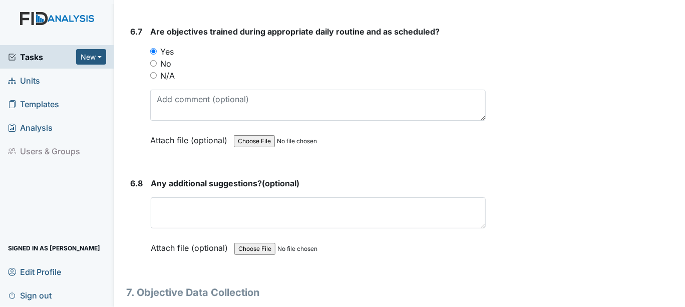
scroll to position [7363, 0]
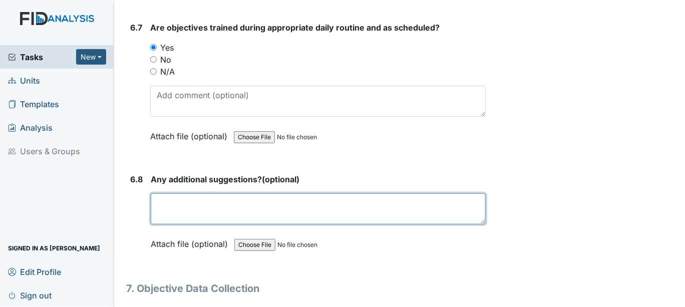
click at [167, 193] on textarea at bounding box center [318, 208] width 335 height 31
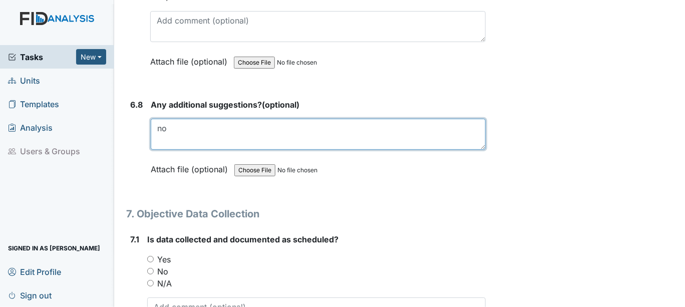
scroll to position [7530, 0]
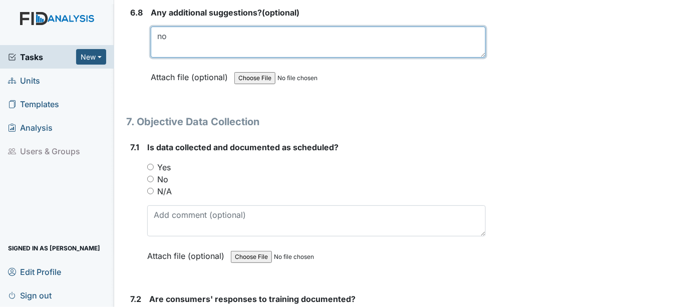
type textarea "no"
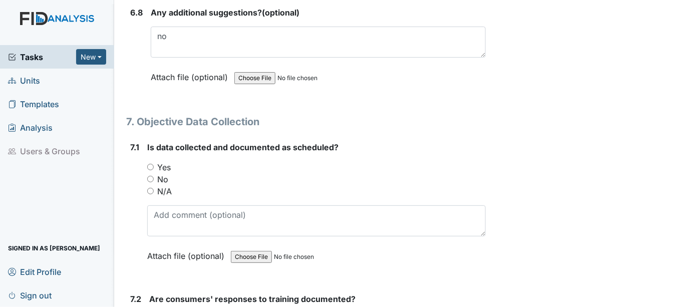
click at [150, 164] on input "Yes" at bounding box center [150, 167] width 7 height 7
radio input "true"
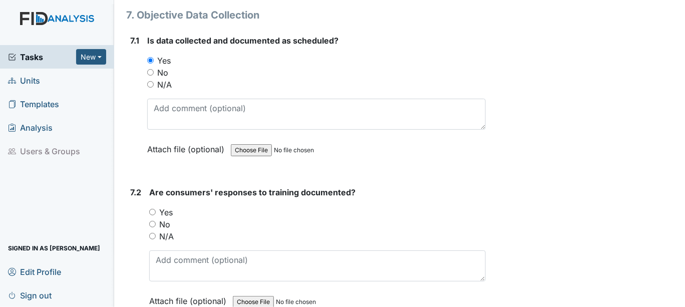
scroll to position [7641, 0]
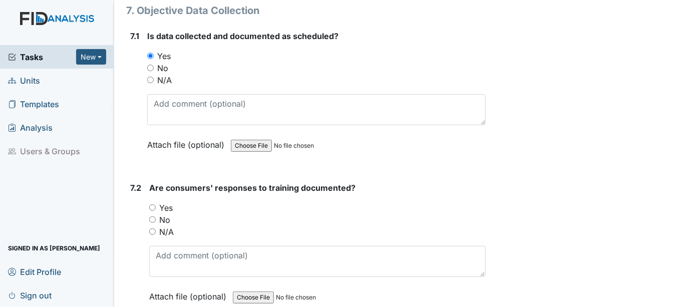
click at [152, 204] on input "Yes" at bounding box center [152, 207] width 7 height 7
radio input "true"
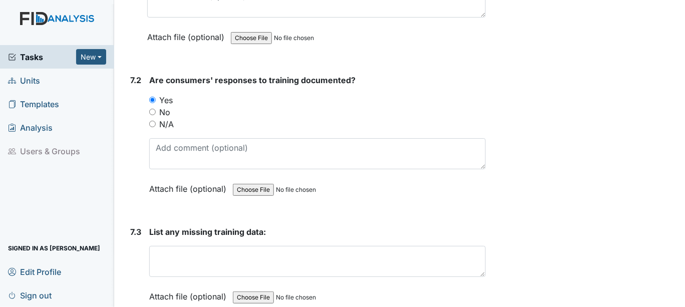
scroll to position [7752, 0]
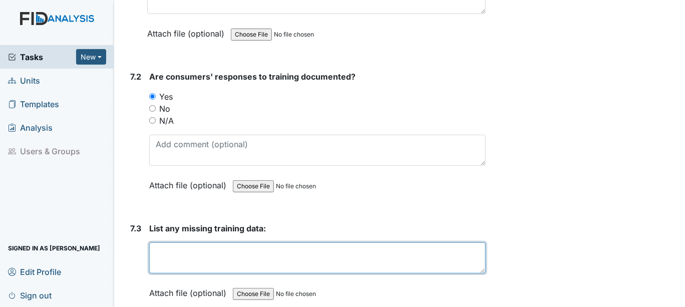
click at [171, 242] on textarea at bounding box center [317, 257] width 336 height 31
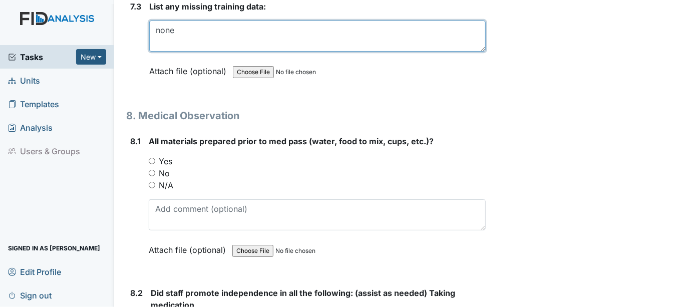
scroll to position [7975, 0]
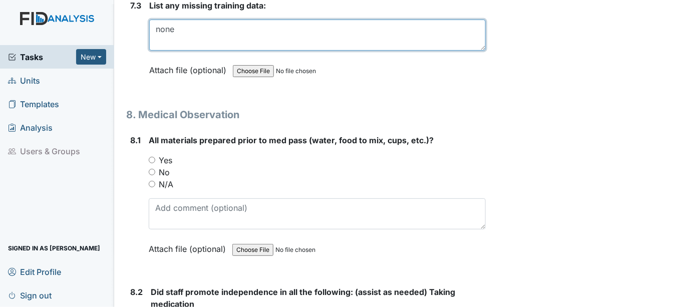
type textarea "none"
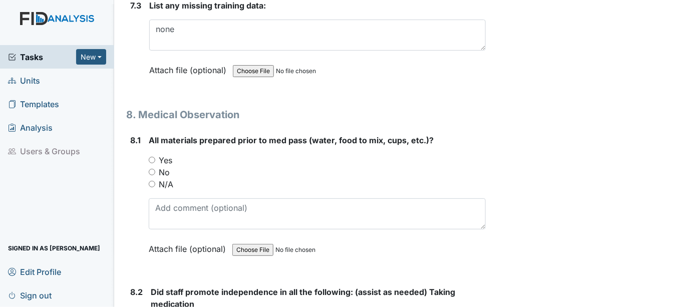
drag, startPoint x: 151, startPoint y: 114, endPoint x: 154, endPoint y: 140, distance: 26.2
click at [152, 157] on input "Yes" at bounding box center [152, 160] width 7 height 7
radio input "true"
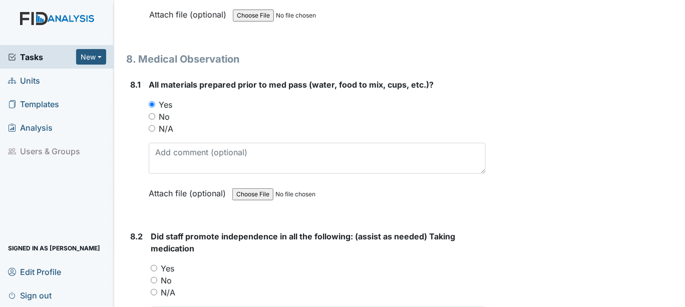
click at [154, 265] on input "Yes" at bounding box center [154, 268] width 7 height 7
radio input "true"
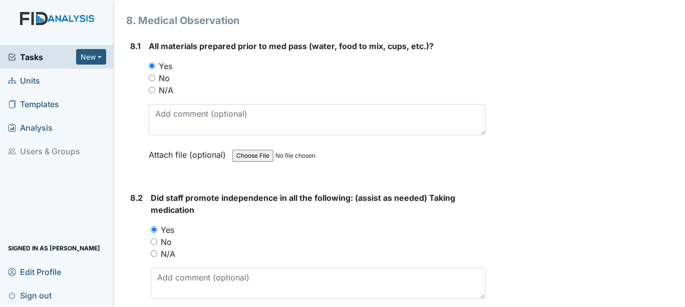
scroll to position [8253, 0]
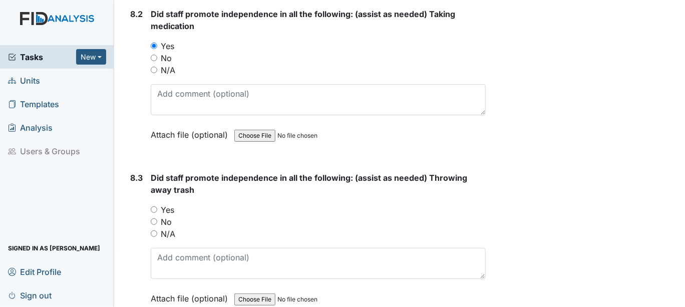
click at [155, 206] on input "Yes" at bounding box center [154, 209] width 7 height 7
radio input "true"
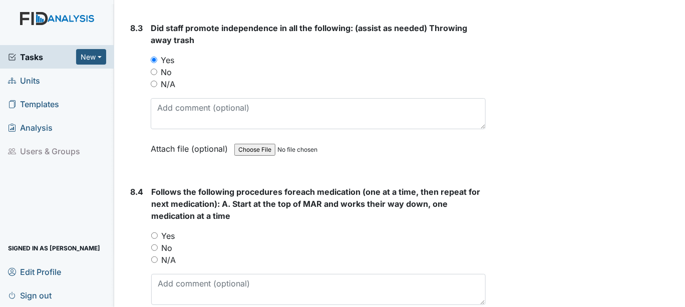
scroll to position [8420, 0]
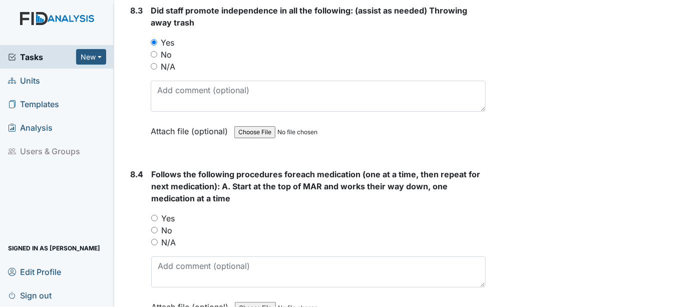
click at [155, 215] on input "Yes" at bounding box center [154, 218] width 7 height 7
radio input "true"
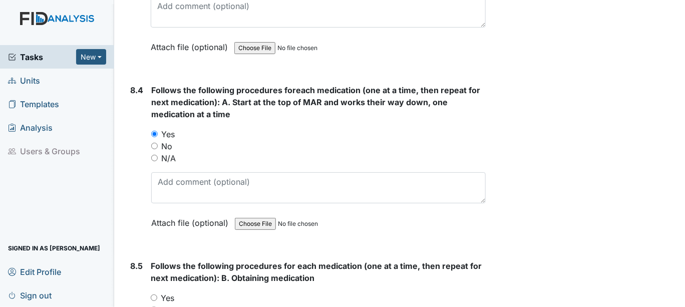
scroll to position [8531, 0]
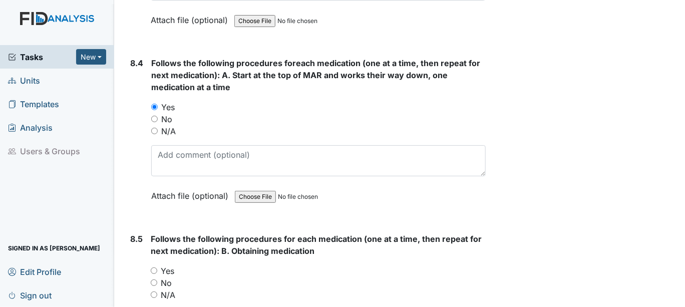
click at [154, 267] on input "Yes" at bounding box center [154, 270] width 7 height 7
radio input "true"
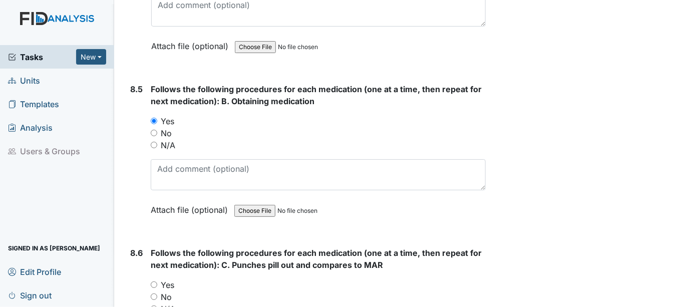
scroll to position [8698, 0]
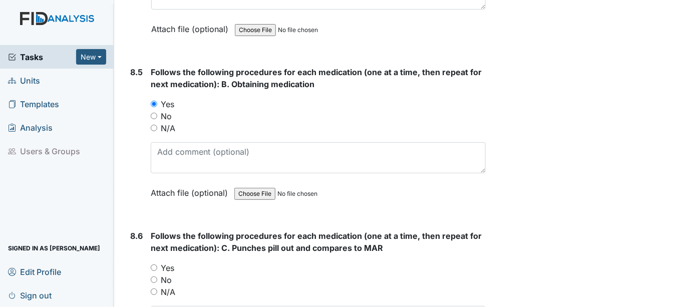
click at [155, 262] on div "Yes" at bounding box center [318, 268] width 335 height 12
click at [155, 264] on input "Yes" at bounding box center [154, 267] width 7 height 7
radio input "true"
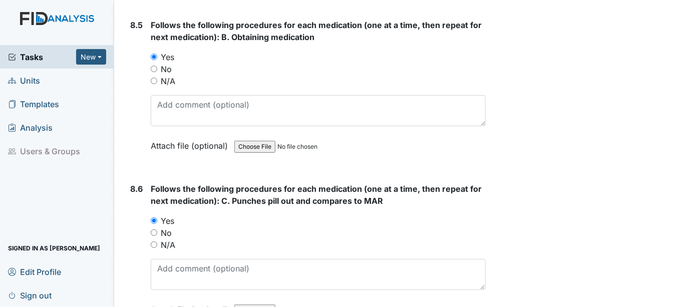
scroll to position [8809, 0]
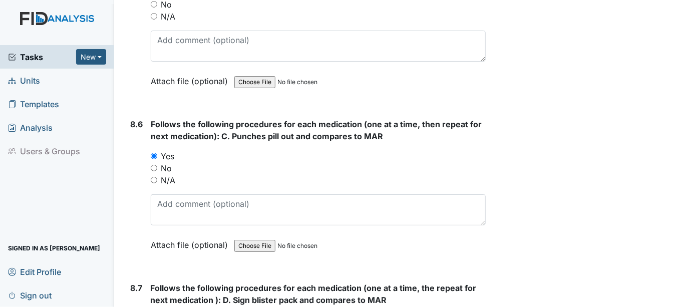
drag, startPoint x: 155, startPoint y: 268, endPoint x: 161, endPoint y: 265, distance: 6.3
radio input "true"
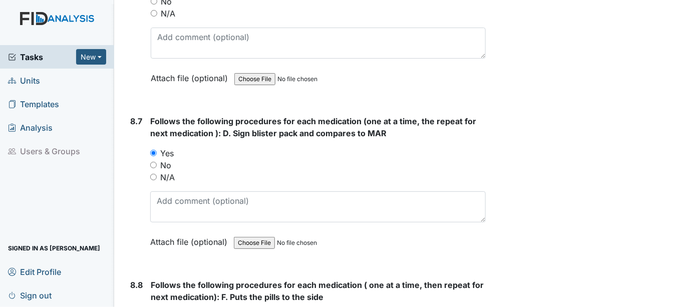
scroll to position [9087, 0]
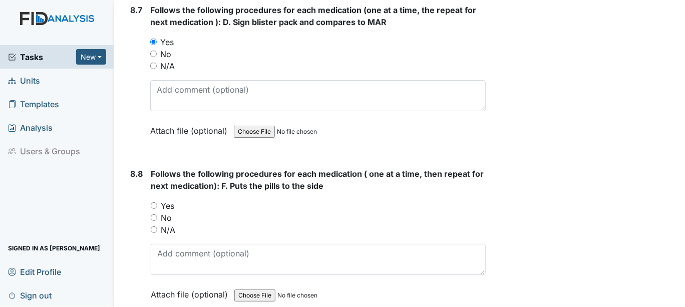
click at [153, 202] on input "Yes" at bounding box center [154, 205] width 7 height 7
radio input "true"
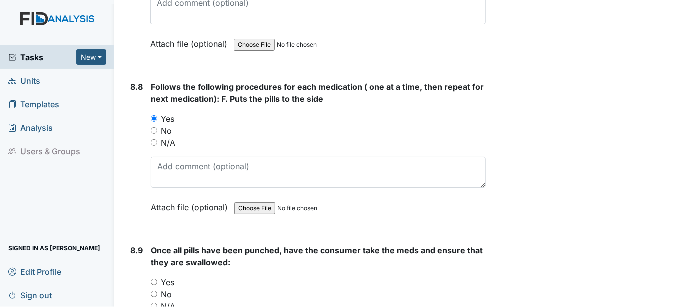
scroll to position [9254, 0]
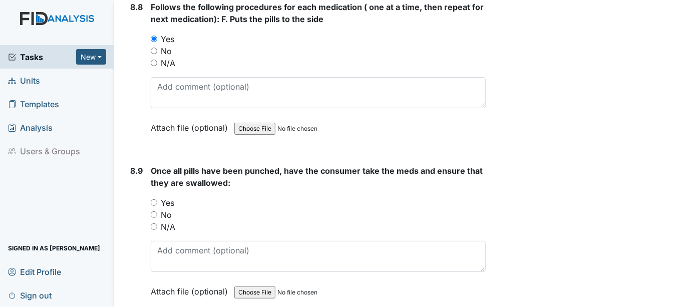
click at [153, 199] on input "Yes" at bounding box center [154, 202] width 7 height 7
radio input "true"
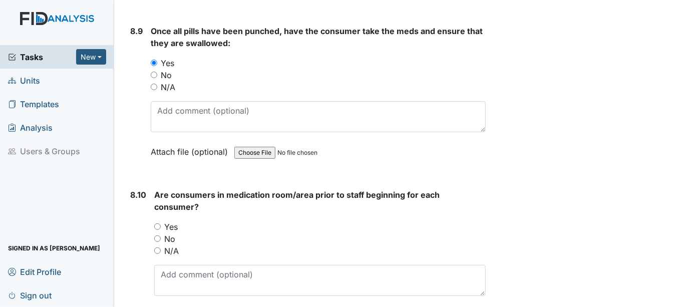
scroll to position [9421, 0]
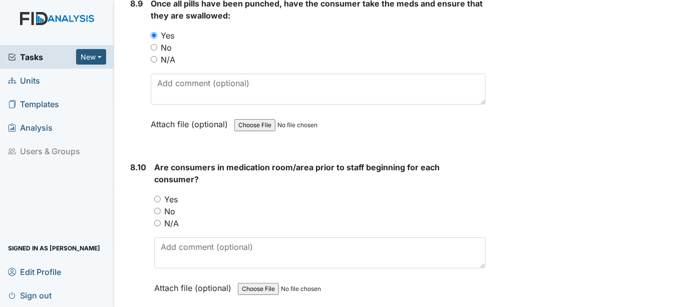
click at [159, 208] on input "No" at bounding box center [157, 211] width 7 height 7
radio input "true"
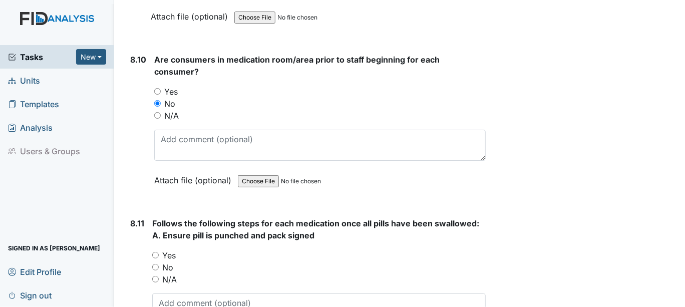
scroll to position [9532, 0]
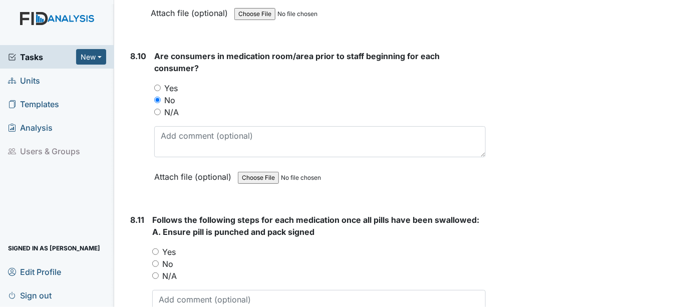
drag, startPoint x: 156, startPoint y: 198, endPoint x: 213, endPoint y: 192, distance: 57.4
click at [157, 248] on input "Yes" at bounding box center [155, 251] width 7 height 7
radio input "true"
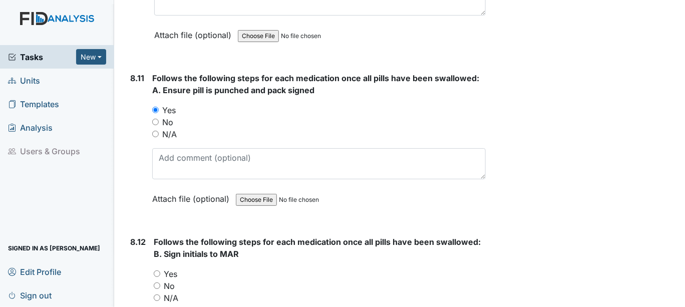
scroll to position [9699, 0]
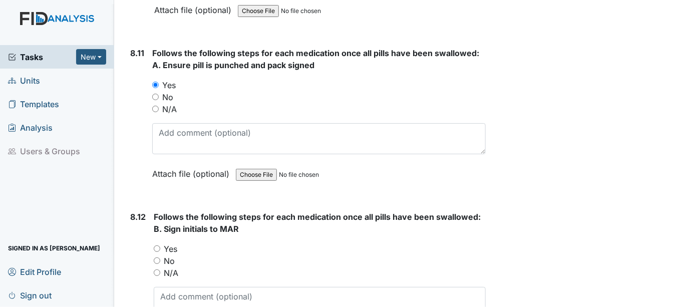
drag, startPoint x: 157, startPoint y: 194, endPoint x: 174, endPoint y: 193, distance: 17.5
click at [160, 243] on div "Yes" at bounding box center [320, 249] width 332 height 12
click at [159, 245] on input "Yes" at bounding box center [157, 248] width 7 height 7
radio input "true"
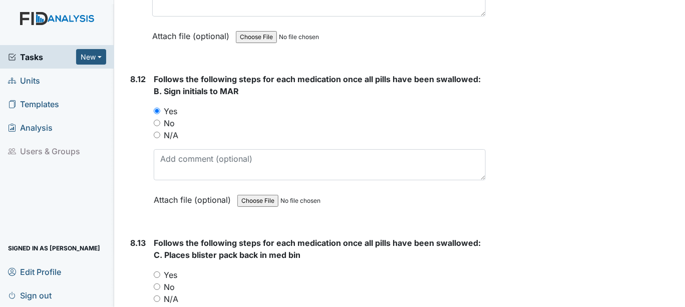
scroll to position [9866, 0]
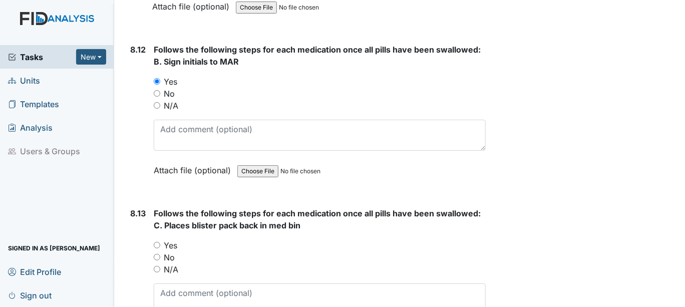
drag, startPoint x: 156, startPoint y: 192, endPoint x: 173, endPoint y: 193, distance: 17.6
click at [159, 242] on input "Yes" at bounding box center [157, 245] width 7 height 7
radio input "true"
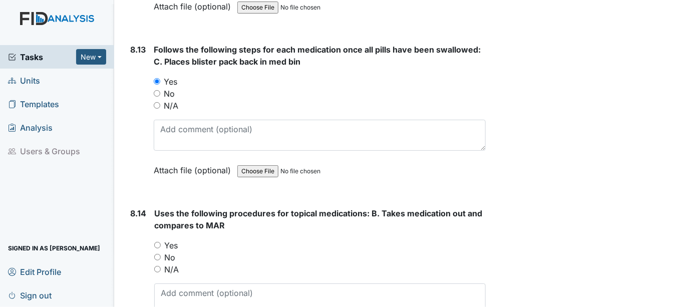
scroll to position [10032, 0]
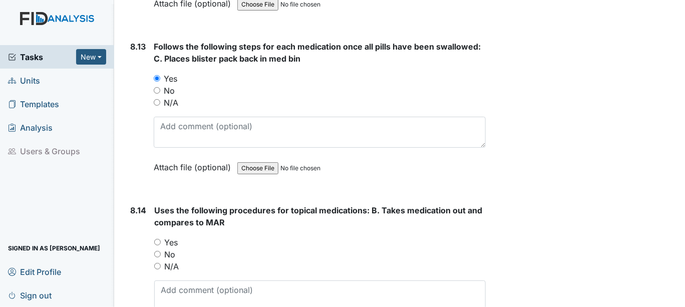
drag, startPoint x: 157, startPoint y: 212, endPoint x: 162, endPoint y: 211, distance: 5.6
click at [157, 263] on input "N/A" at bounding box center [157, 266] width 7 height 7
radio input "true"
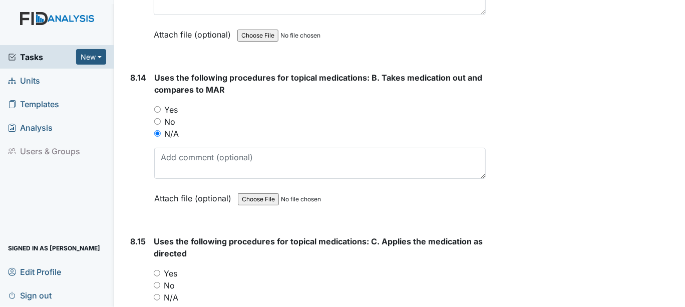
scroll to position [10199, 0]
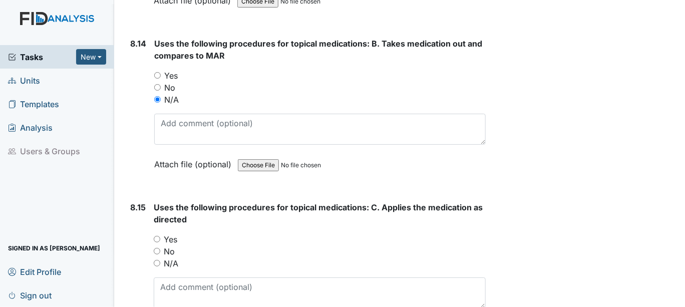
click at [157, 260] on input "N/A" at bounding box center [157, 263] width 7 height 7
radio input "true"
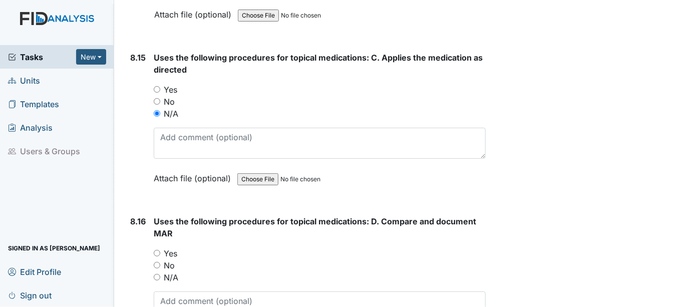
scroll to position [10366, 0]
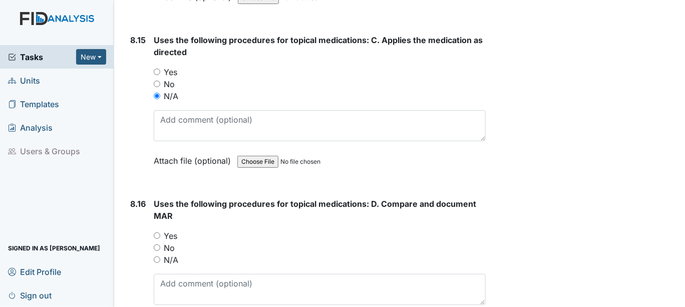
click at [157, 256] on input "N/A" at bounding box center [157, 259] width 7 height 7
radio input "true"
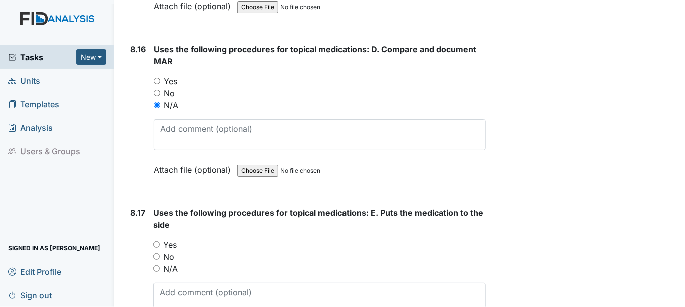
scroll to position [10533, 0]
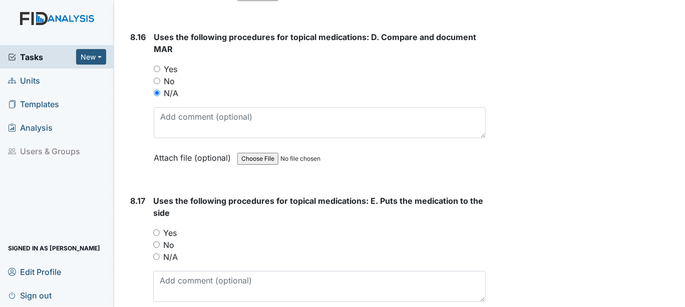
click at [153, 253] on input "N/A" at bounding box center [156, 256] width 7 height 7
radio input "true"
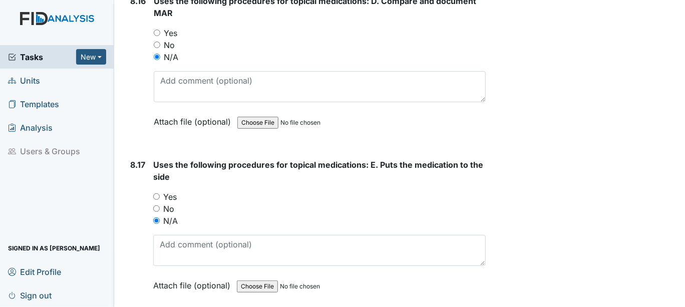
scroll to position [10700, 0]
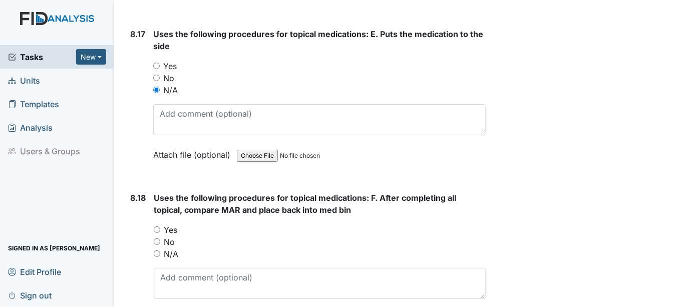
click at [155, 250] on input "N/A" at bounding box center [157, 253] width 7 height 7
radio input "true"
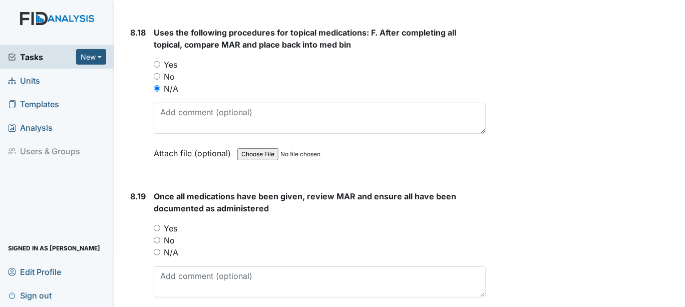
scroll to position [10867, 0]
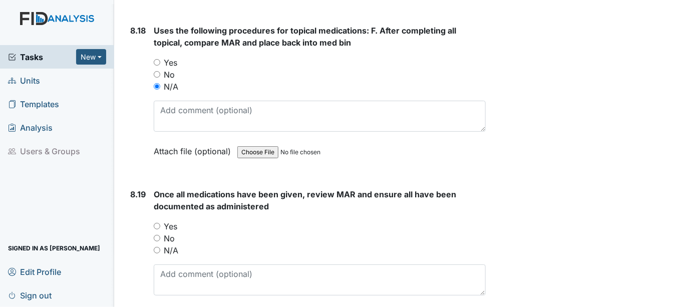
click at [158, 223] on input "Yes" at bounding box center [157, 226] width 7 height 7
radio input "true"
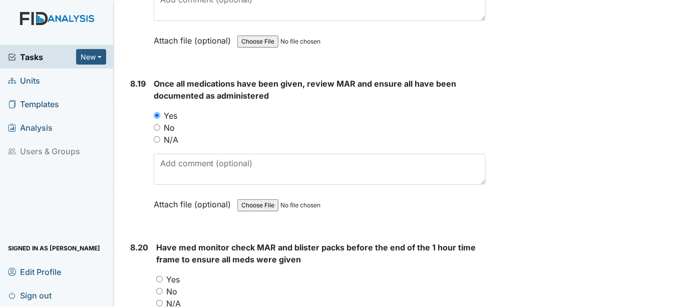
scroll to position [10978, 0]
click at [159, 275] on input "Yes" at bounding box center [159, 278] width 7 height 7
radio input "true"
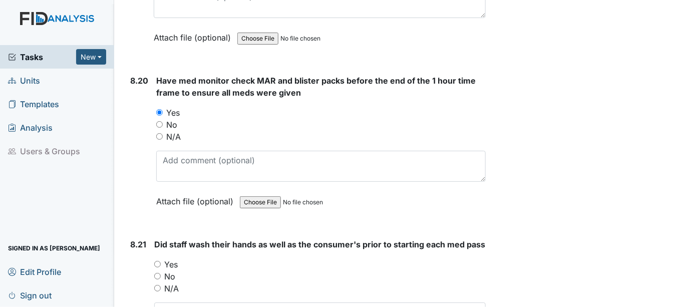
scroll to position [11145, 0]
click at [157, 260] on input "Yes" at bounding box center [157, 263] width 7 height 7
radio input "true"
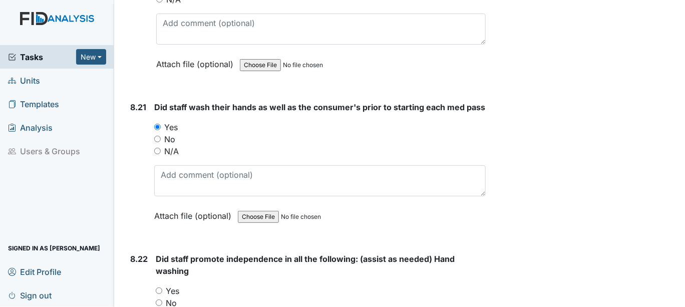
scroll to position [11312, 0]
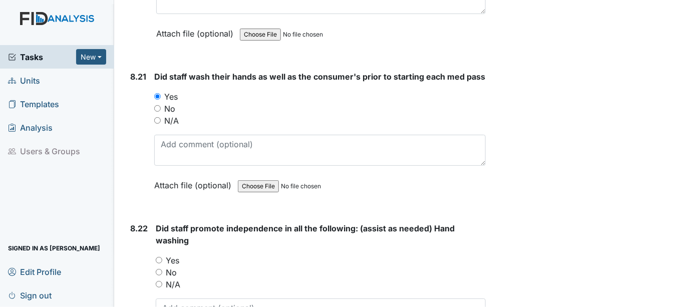
click at [160, 257] on input "Yes" at bounding box center [159, 260] width 7 height 7
radio input "true"
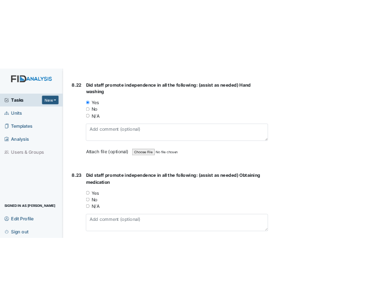
scroll to position [11534, 0]
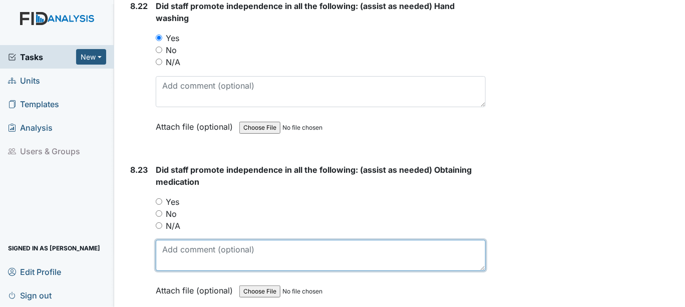
click at [168, 240] on textarea at bounding box center [321, 255] width 330 height 31
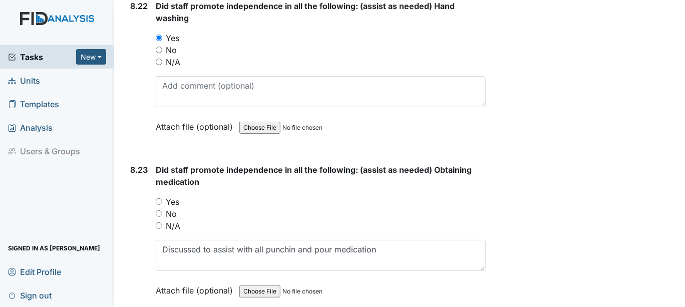
type textarea "Discussed to assist with all punching and pour medication"
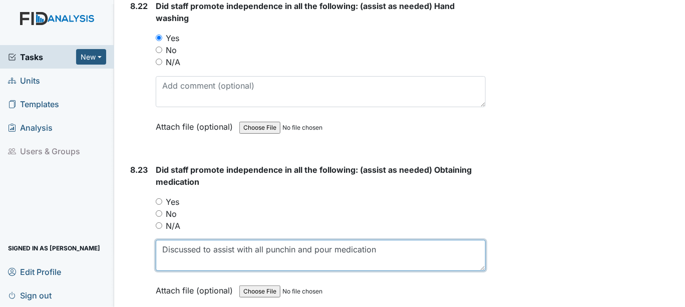
click at [380, 240] on textarea "Discussed to assist with all punchin and pour medication" at bounding box center [321, 255] width 330 height 31
type textarea "Discussed to assist with all punchin and pour medication."
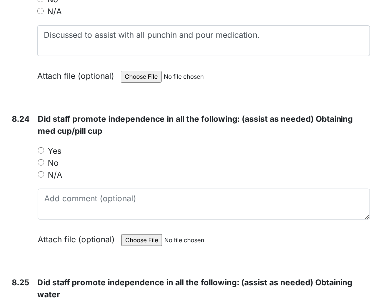
scroll to position [11768, 0]
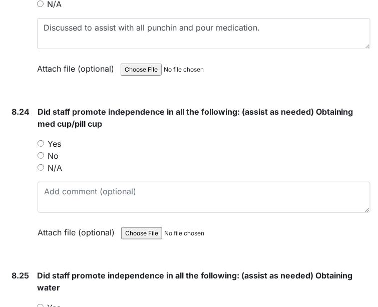
click at [38, 140] on input "Yes" at bounding box center [41, 143] width 7 height 7
radio input "true"
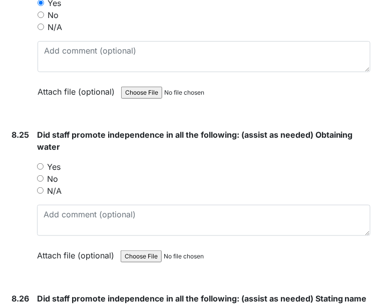
scroll to position [11916, 0]
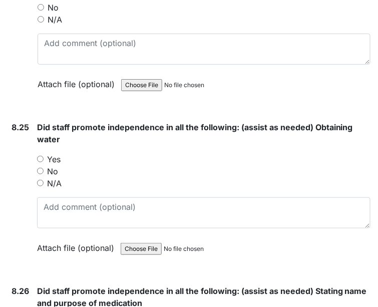
click at [41, 156] on input "Yes" at bounding box center [40, 159] width 7 height 7
radio input "true"
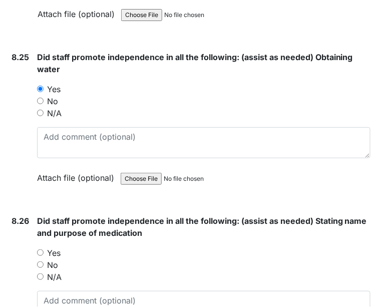
scroll to position [12027, 0]
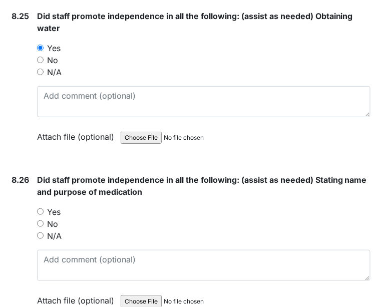
click at [42, 208] on input "Yes" at bounding box center [40, 211] width 7 height 7
radio input "true"
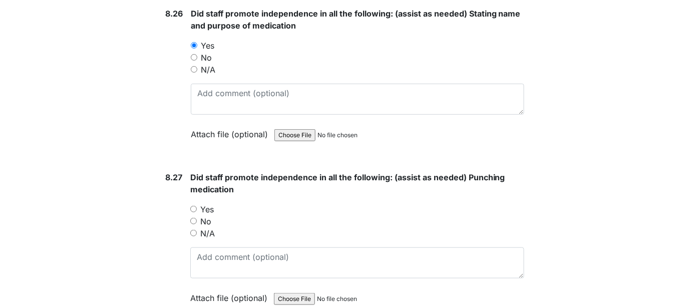
scroll to position [12194, 0]
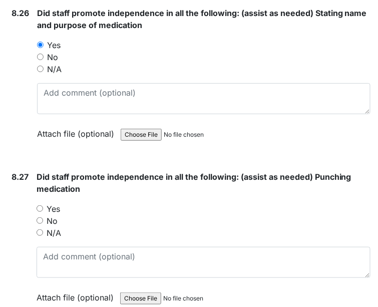
click at [43, 205] on input "Yes" at bounding box center [40, 208] width 7 height 7
radio input "true"
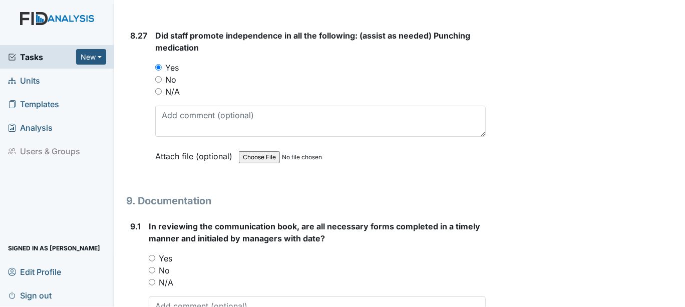
scroll to position [12070, 0]
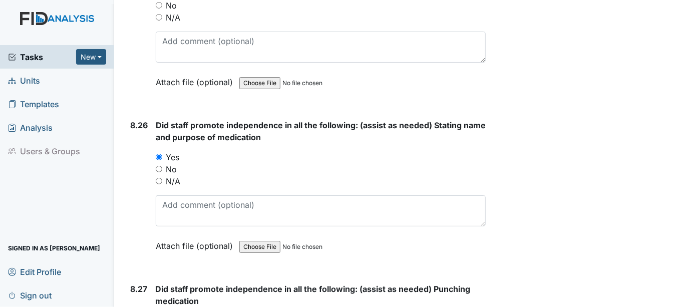
drag, startPoint x: 465, startPoint y: 302, endPoint x: 448, endPoint y: 319, distance: 23.7
click at [448, 306] on html "Tasks New Form Inspection Document Bundle Units Templates Analysis Users & Grou…" at bounding box center [342, 153] width 685 height 307
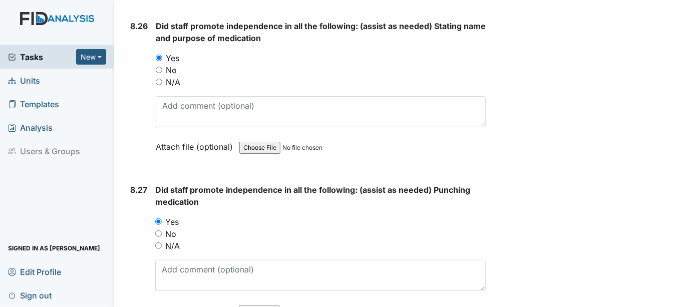
scroll to position [12237, 0]
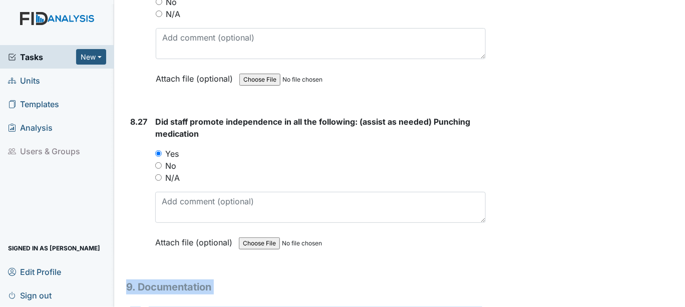
click at [474, 207] on form "Did staff promote independence in all the following: (assist as needed) Punchin…" at bounding box center [320, 190] width 330 height 148
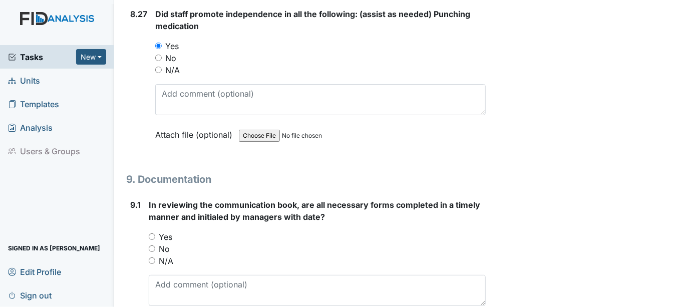
scroll to position [12348, 0]
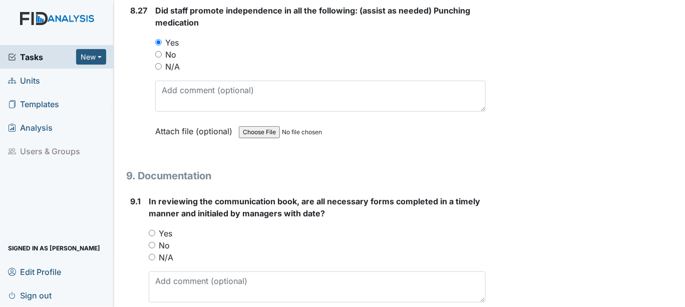
click at [151, 230] on input "Yes" at bounding box center [152, 233] width 7 height 7
radio input "true"
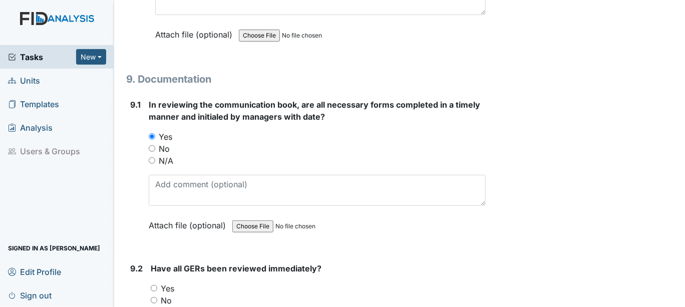
scroll to position [12459, 0]
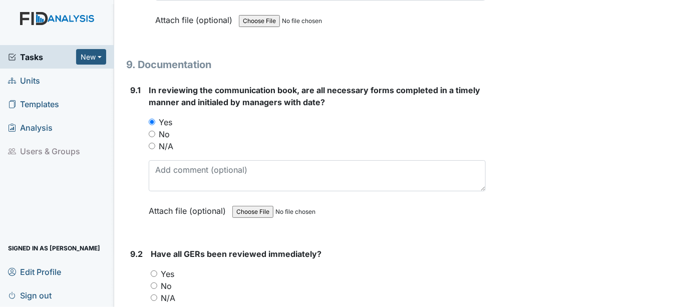
drag, startPoint x: 156, startPoint y: 217, endPoint x: 173, endPoint y: 223, distance: 17.9
click at [159, 268] on div "Yes" at bounding box center [318, 274] width 335 height 12
click at [152, 270] on input "Yes" at bounding box center [154, 273] width 7 height 7
radio input "true"
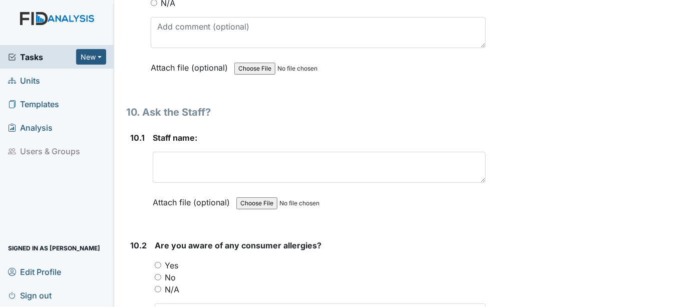
scroll to position [12737, 0]
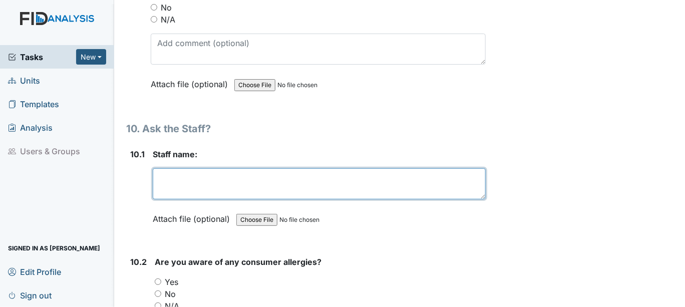
click at [166, 168] on textarea at bounding box center [319, 183] width 333 height 31
type textarea "e"
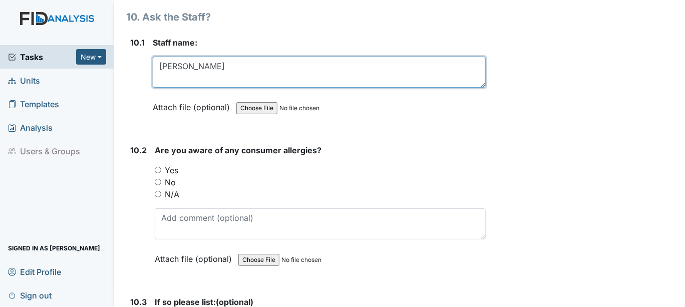
scroll to position [12848, 0]
type textarea "Evelyn Whitted"
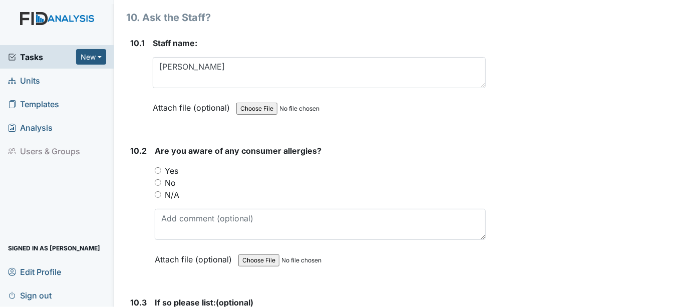
click at [157, 167] on input "Yes" at bounding box center [158, 170] width 7 height 7
radio input "true"
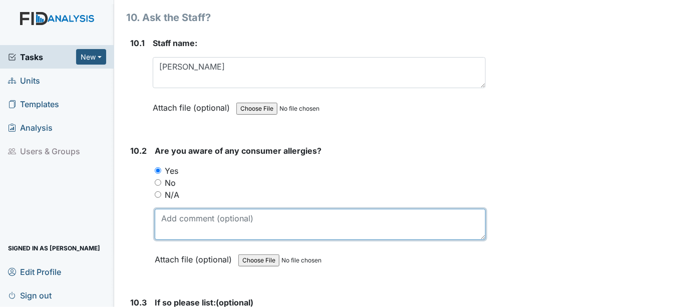
click at [172, 209] on textarea at bounding box center [320, 224] width 331 height 31
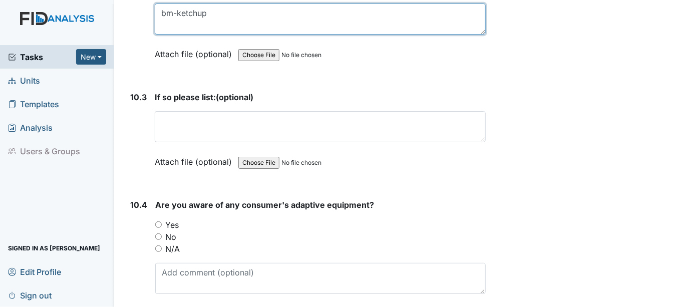
scroll to position [13071, 0]
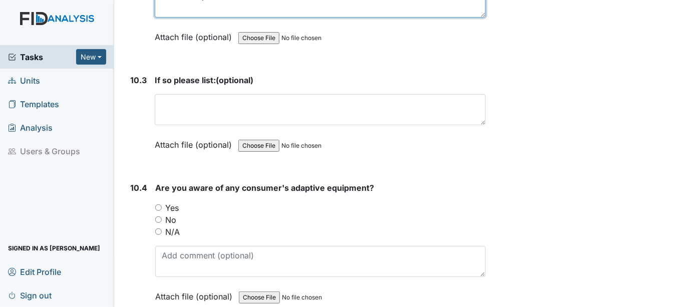
type textarea "bm-ketchup"
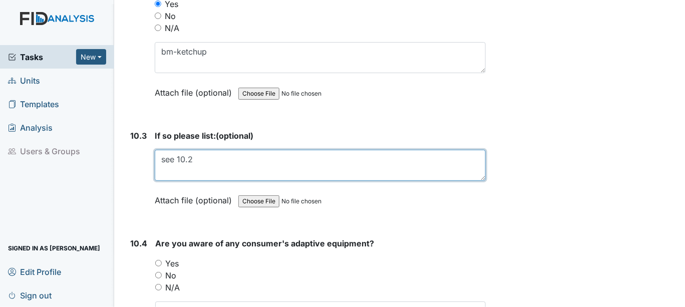
type textarea "see 10.2"
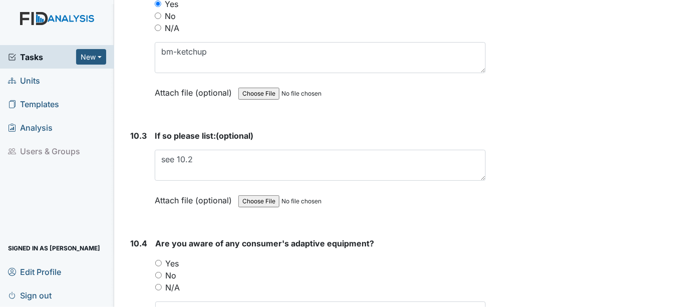
click at [158, 260] on input "Yes" at bounding box center [158, 263] width 7 height 7
radio input "true"
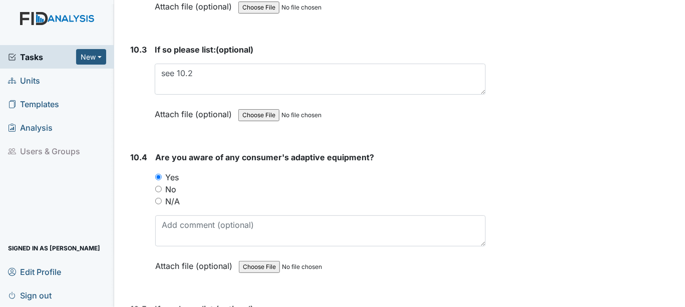
scroll to position [13126, 0]
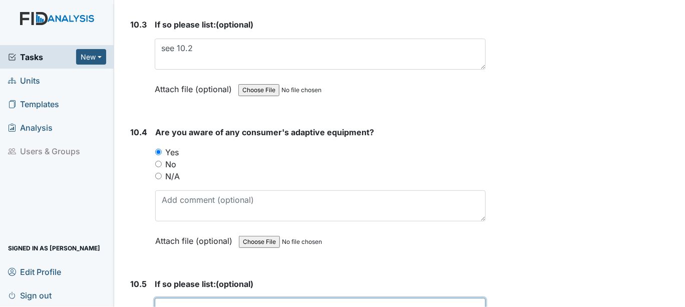
click at [174, 298] on textarea at bounding box center [320, 313] width 331 height 31
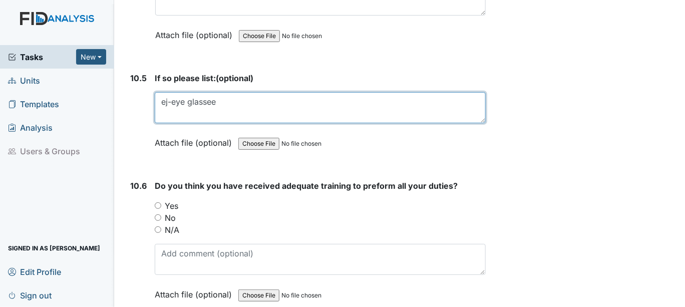
scroll to position [13349, 0]
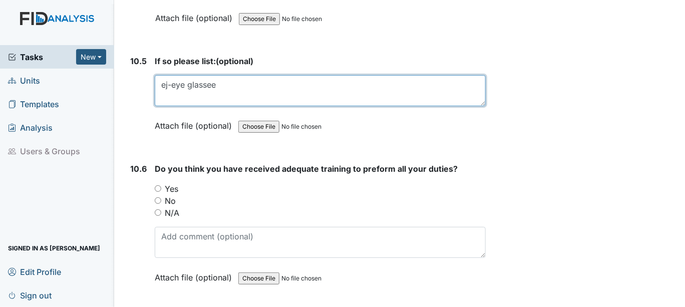
type textarea "ej-eye glassee"
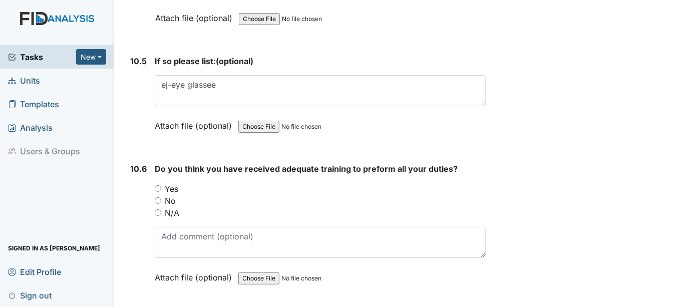
click at [157, 185] on input "Yes" at bounding box center [158, 188] width 7 height 7
radio input "true"
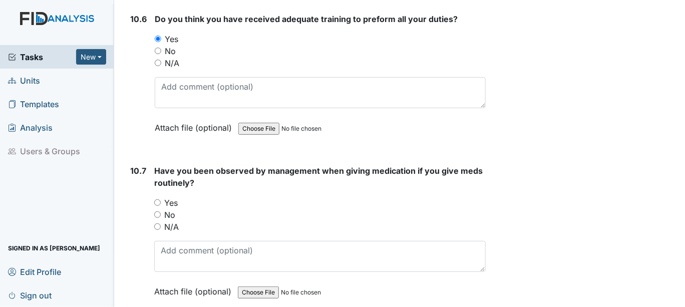
scroll to position [13516, 0]
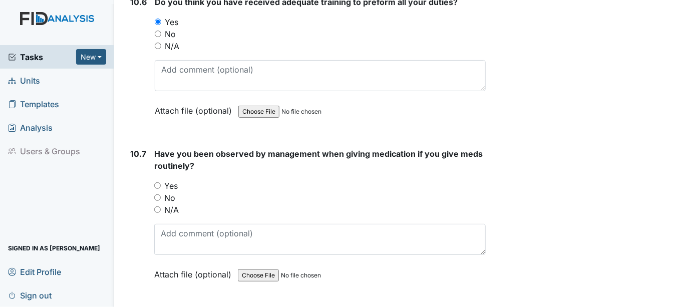
click at [159, 182] on input "Yes" at bounding box center [157, 185] width 7 height 7
radio input "true"
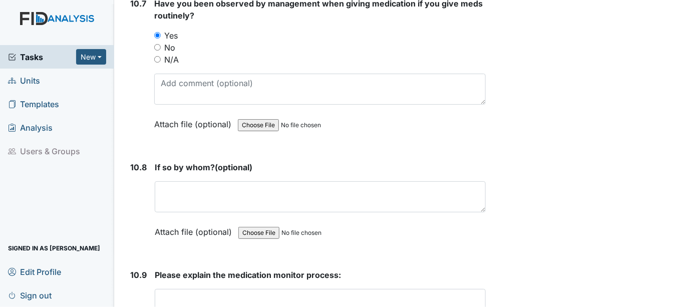
scroll to position [13682, 0]
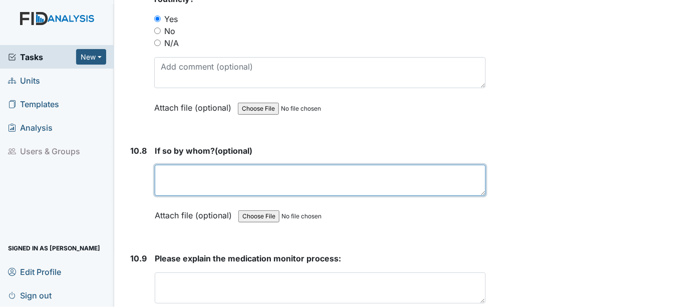
click at [166, 165] on textarea at bounding box center [320, 180] width 331 height 31
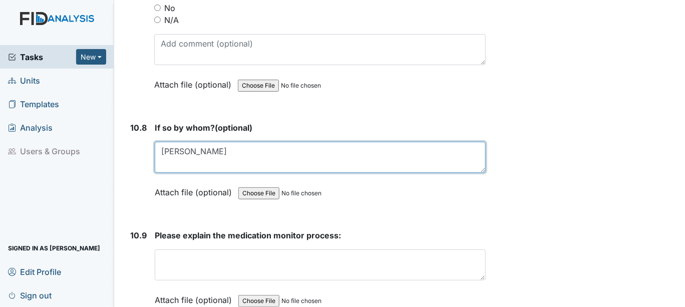
type textarea "[PERSON_NAME]"
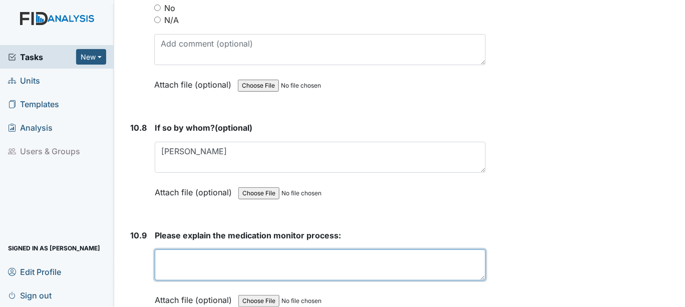
click at [169, 249] on textarea at bounding box center [320, 264] width 331 height 31
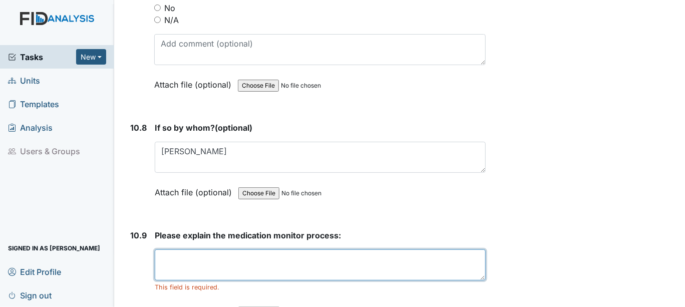
click at [159, 249] on textarea at bounding box center [320, 264] width 331 height 31
type textarea "Check in 1 hr. right person, medication ,dosage ,route ,time, sign , Highlight …"
